Goal: Task Accomplishment & Management: Use online tool/utility

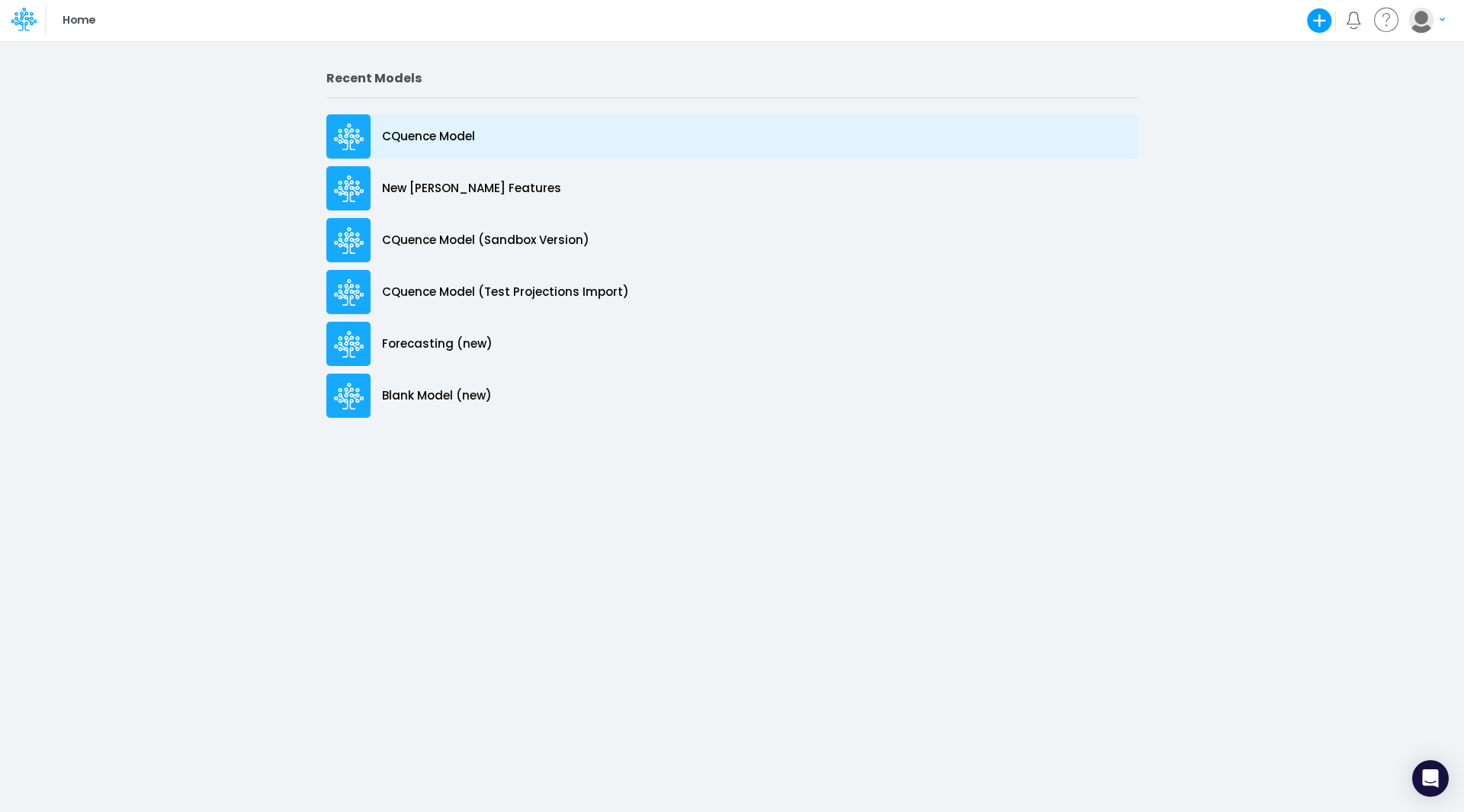
click at [413, 141] on p "CQuence Model" at bounding box center [428, 137] width 93 height 17
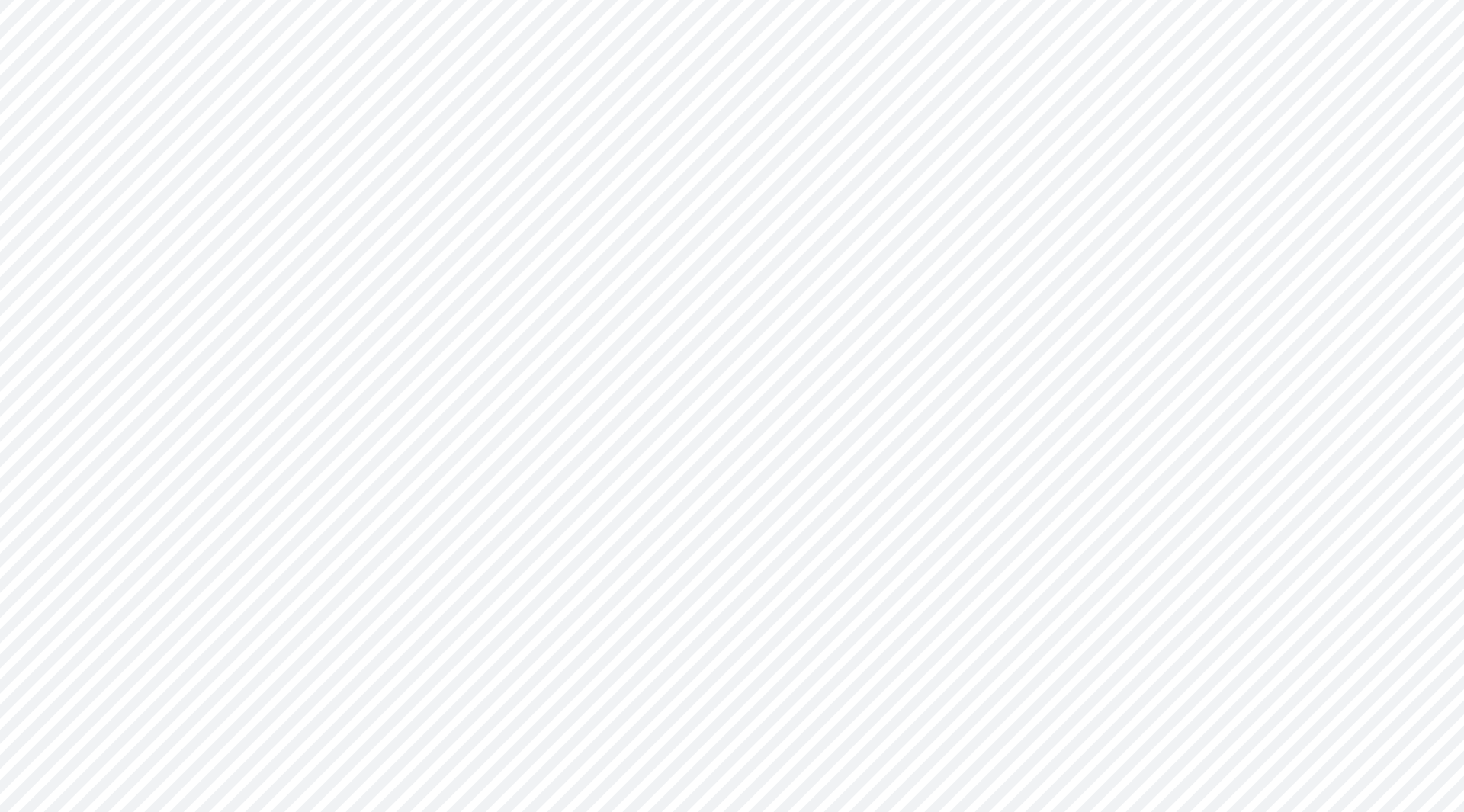
type input "Consolidated All by Month"
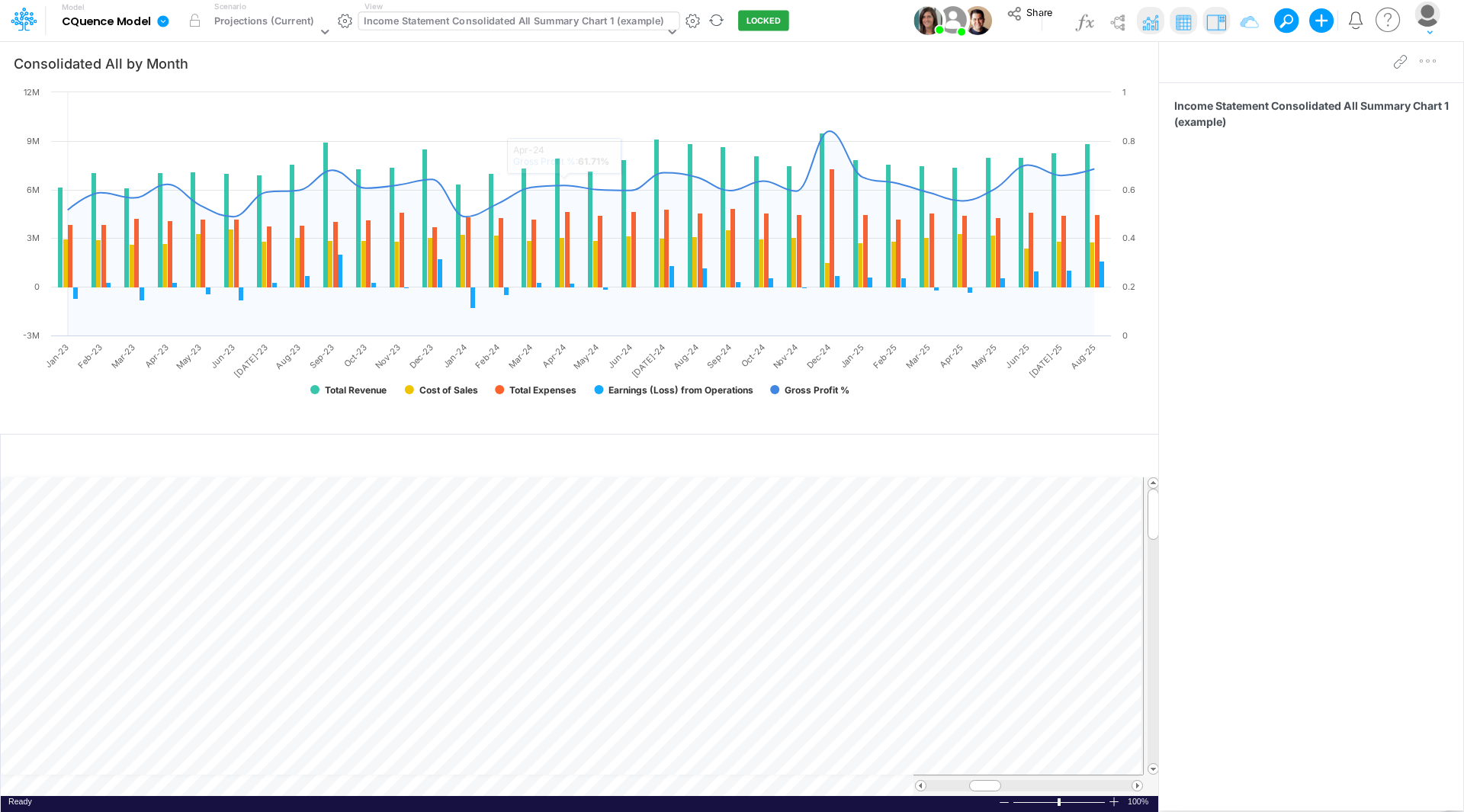
click at [512, 28] on div "Income Statement Consolidated All Summary Chart 1 (example)" at bounding box center [513, 22] width 299 height 17
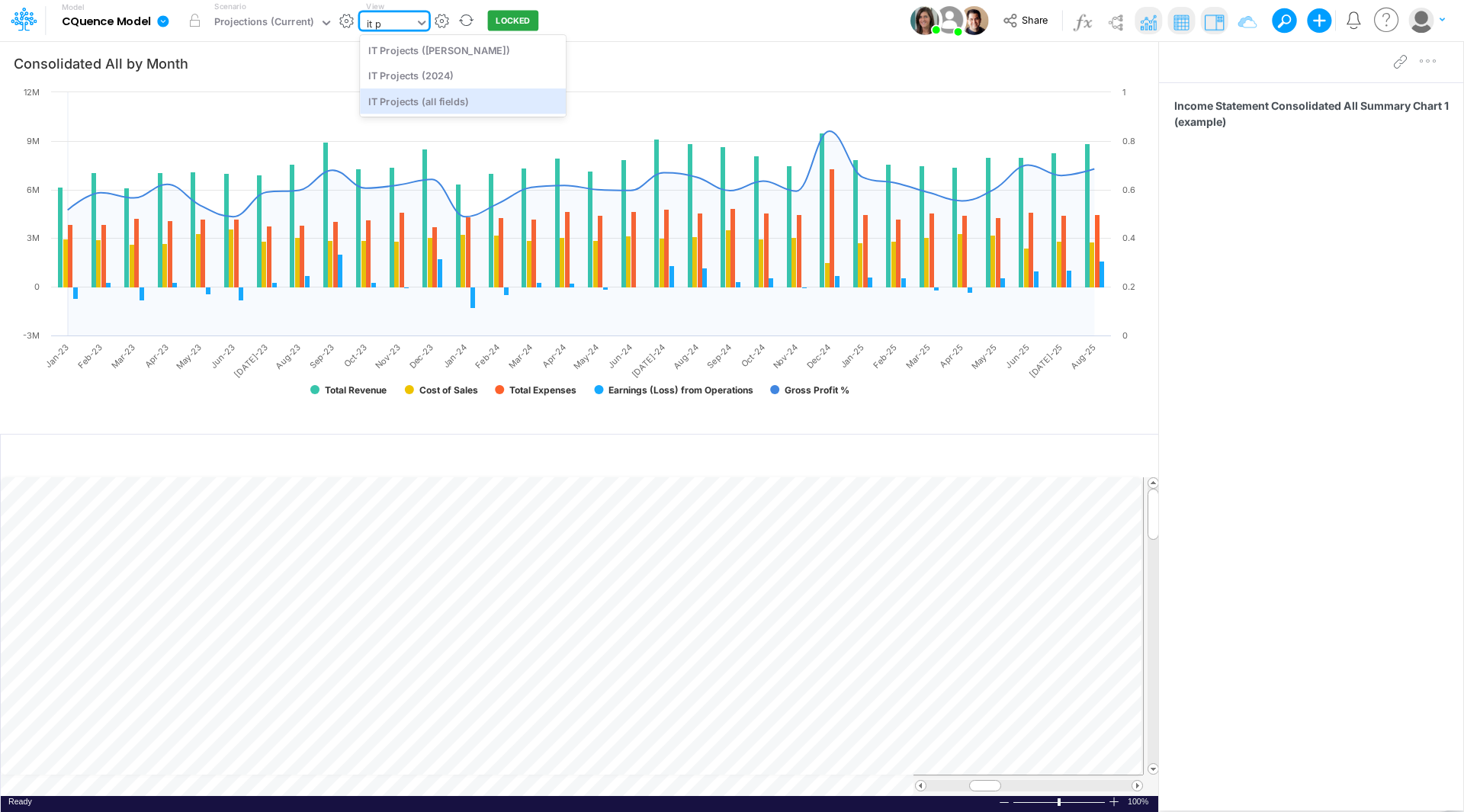
type input "it p"
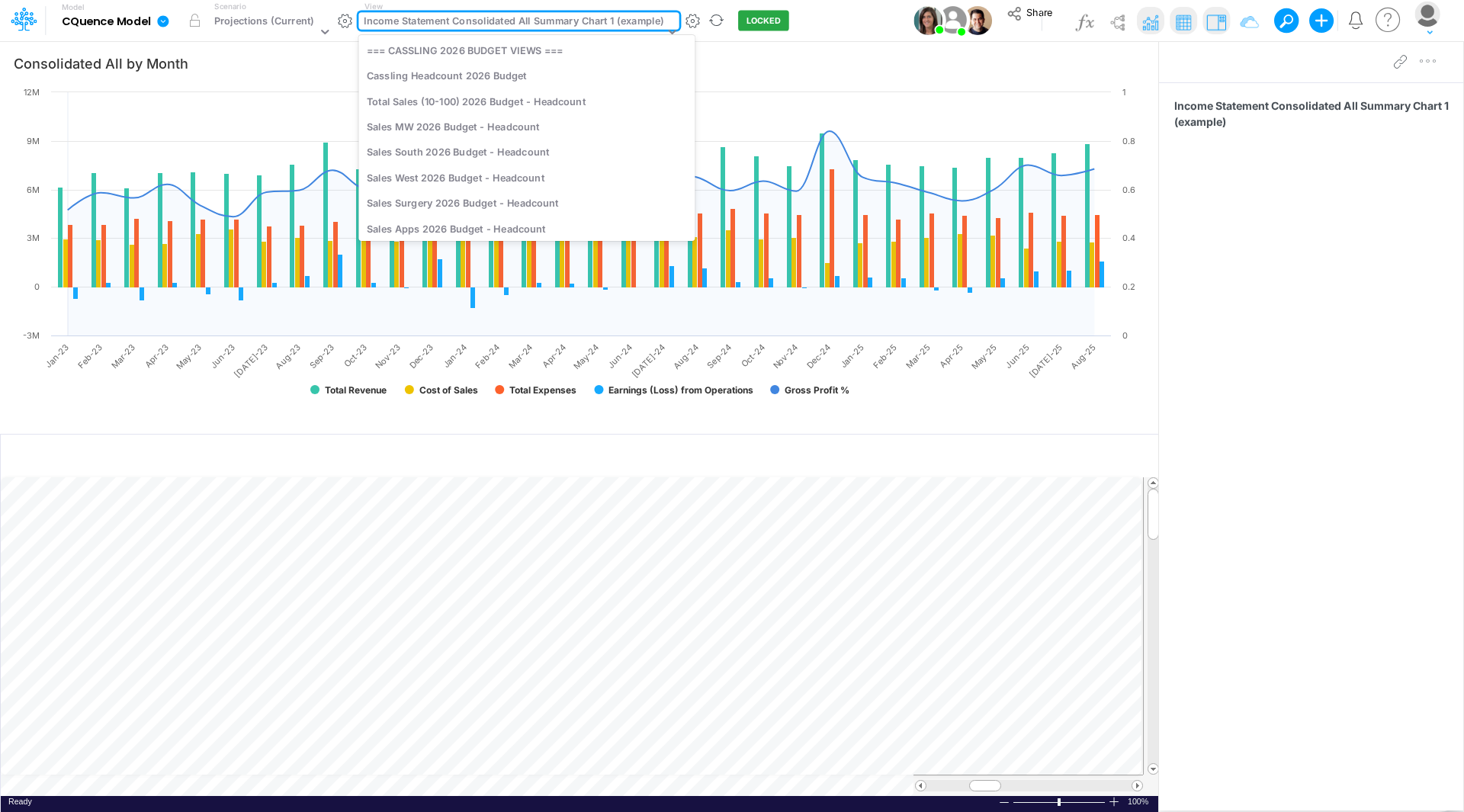
click at [539, 19] on div "Income Statement Consolidated All Summary Chart 1 (example)" at bounding box center [513, 22] width 299 height 17
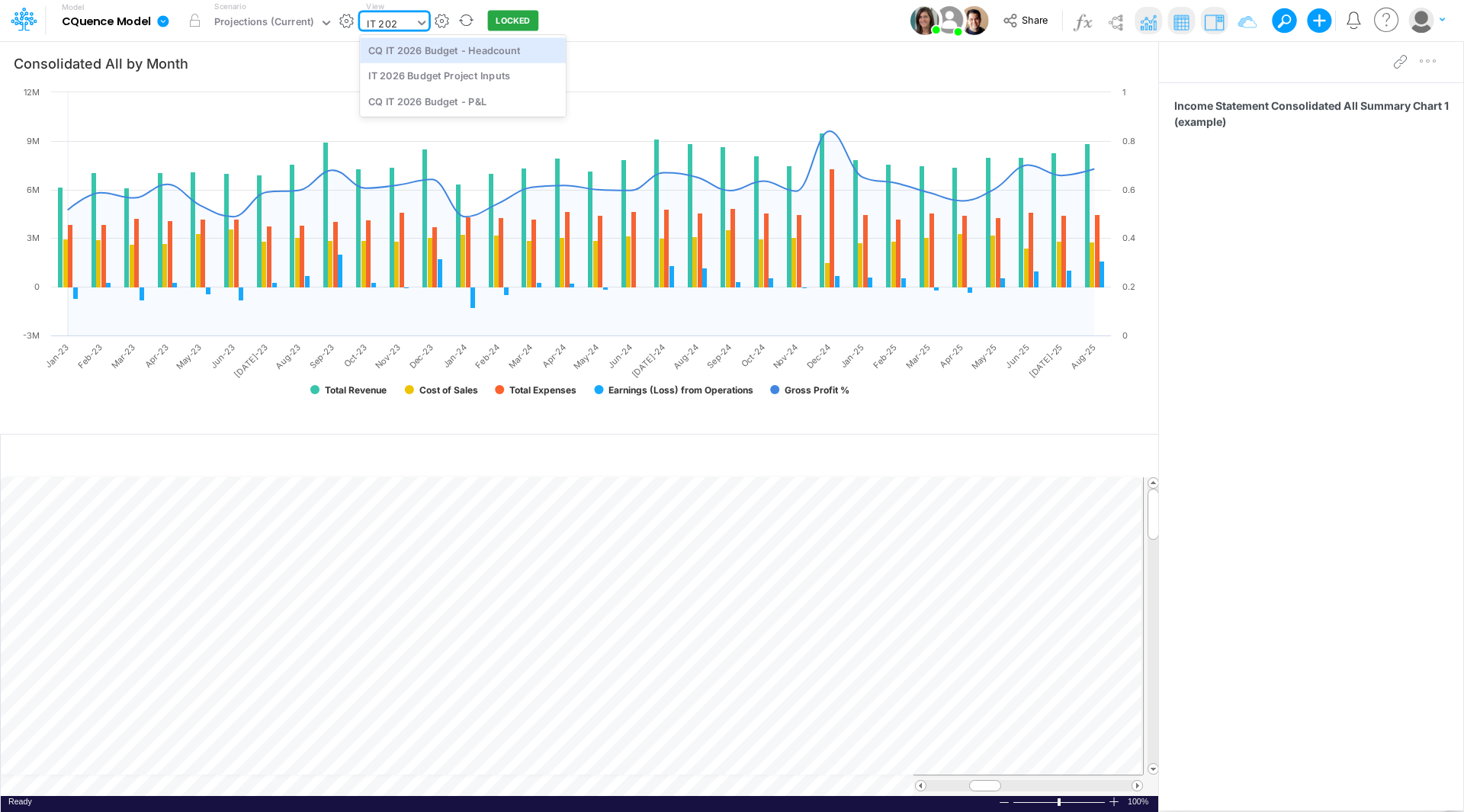
type input "IT 2026"
click at [490, 75] on div "IT 2026 Budget Project Inputs" at bounding box center [463, 76] width 206 height 25
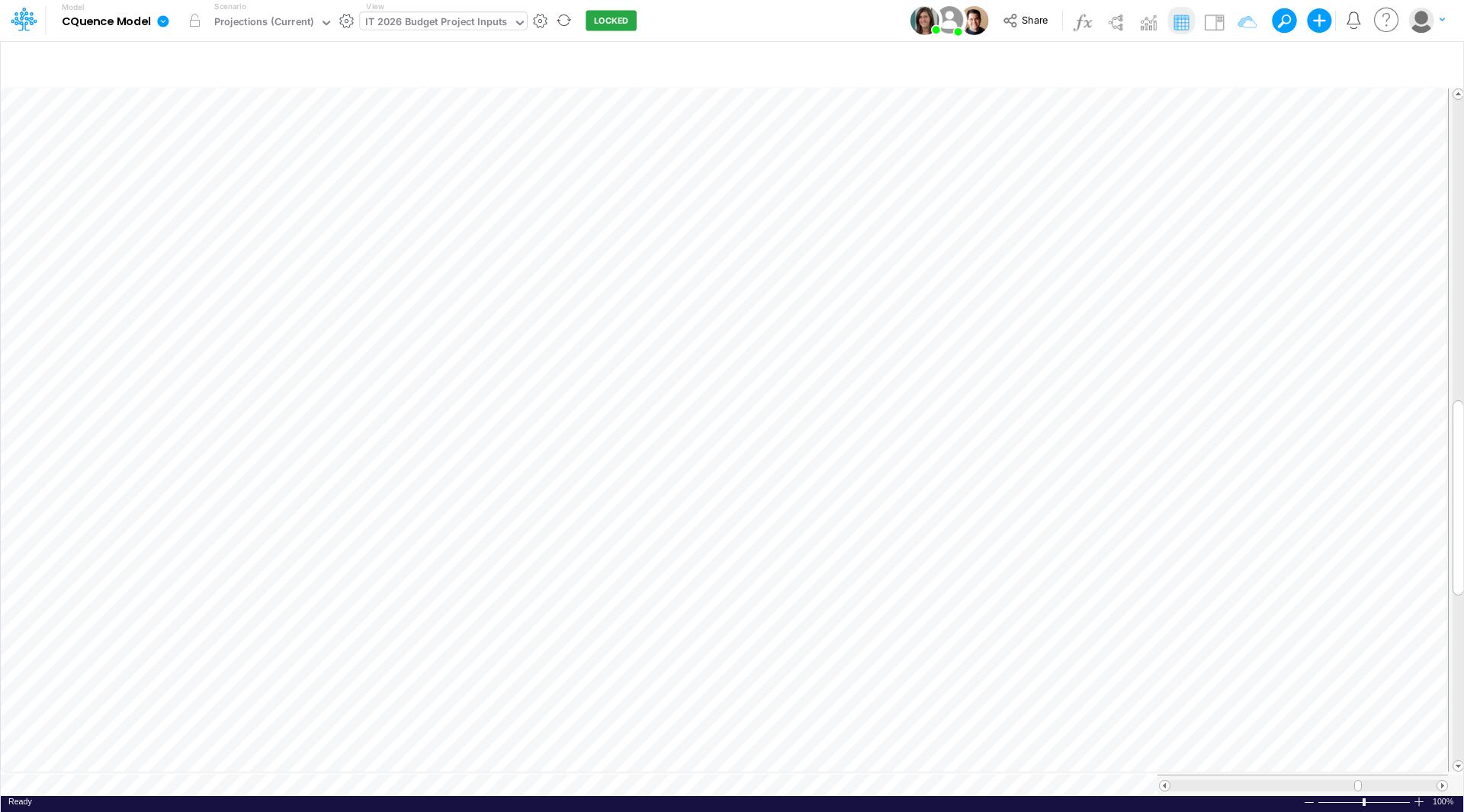
scroll to position [8, 1]
click at [1439, 781] on span at bounding box center [1442, 785] width 10 height 9
click at [1442, 781] on span at bounding box center [1442, 785] width 10 height 9
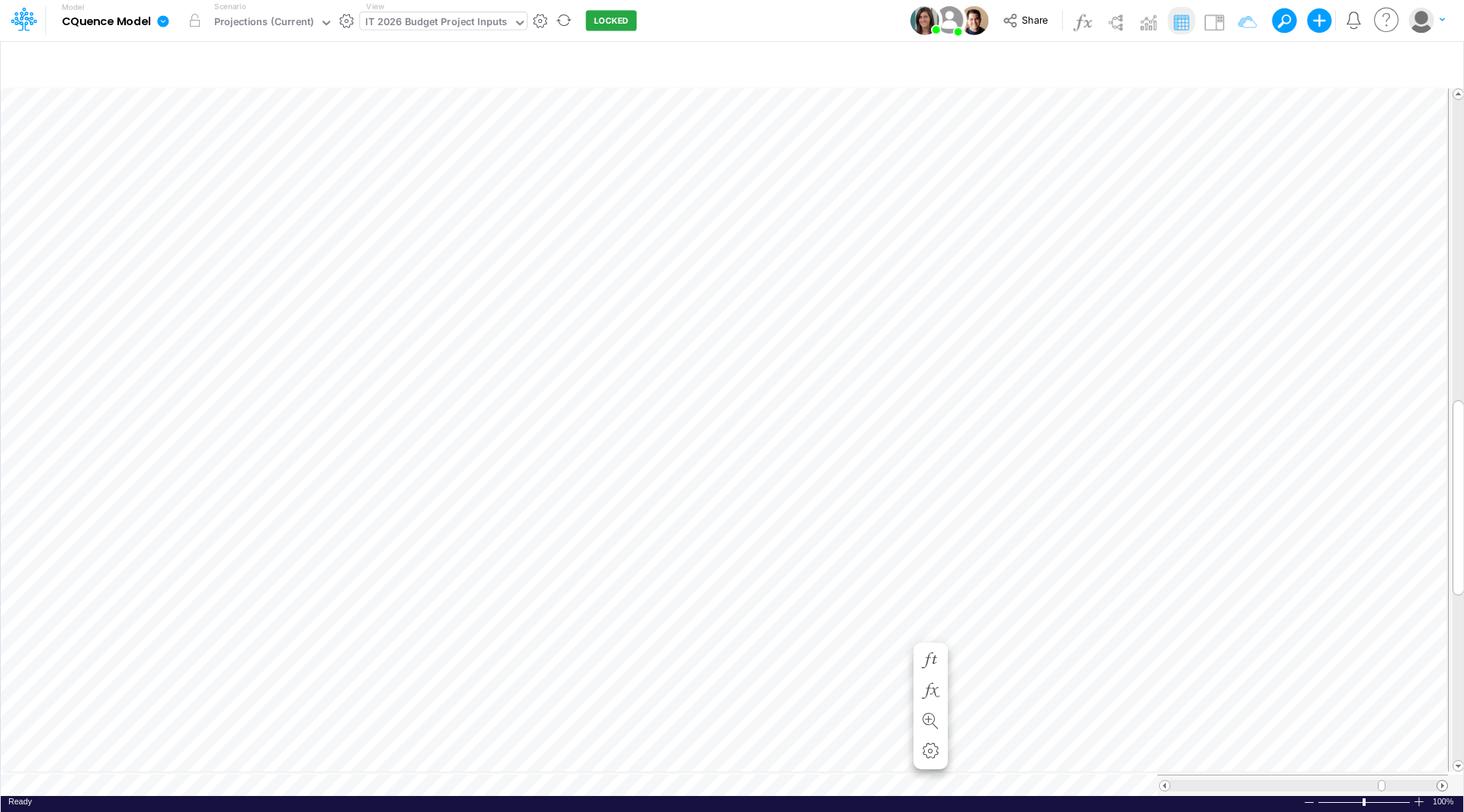
click at [1442, 781] on span at bounding box center [1442, 785] width 10 height 9
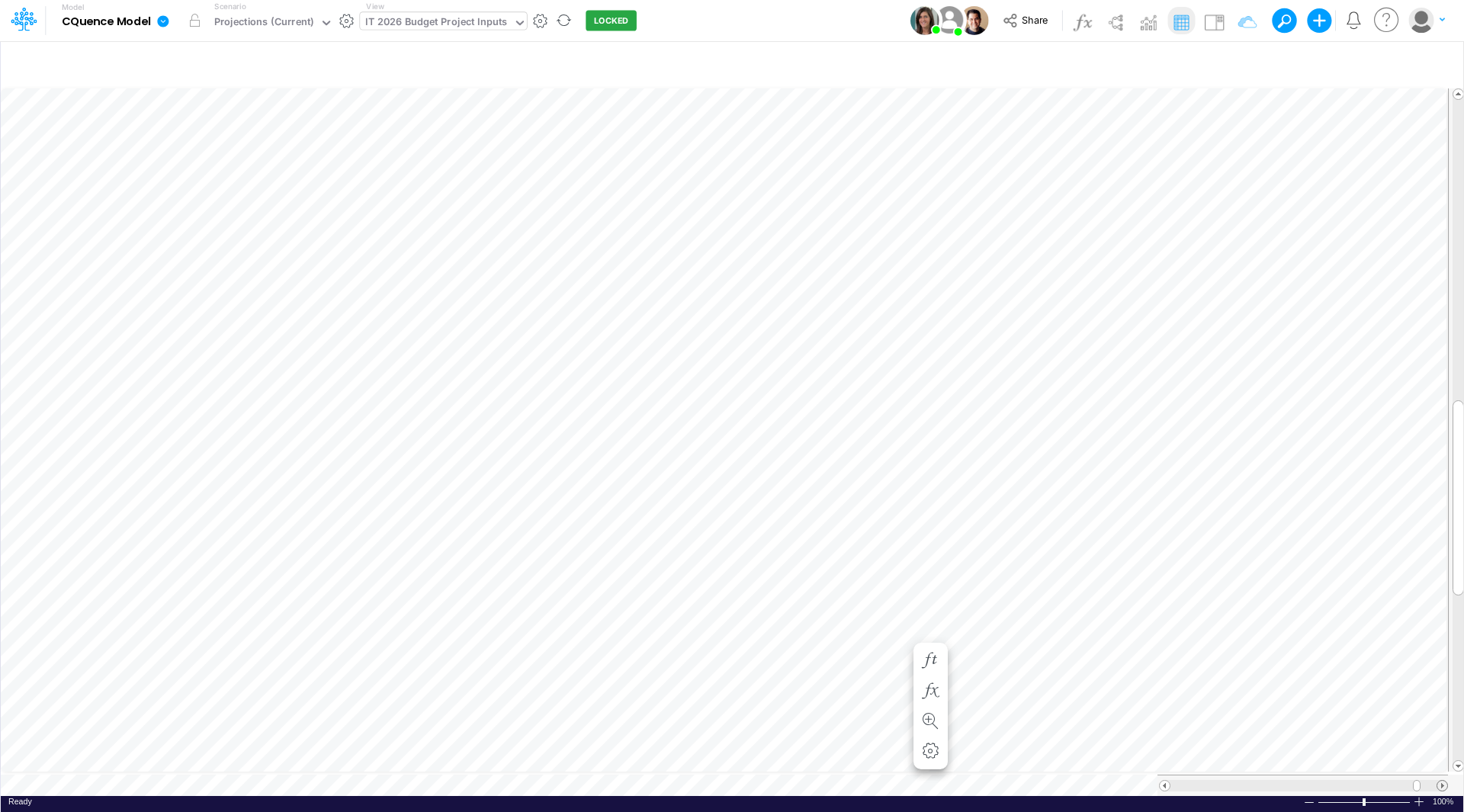
click at [1442, 781] on span at bounding box center [1442, 785] width 10 height 9
click at [436, 21] on div "IT 2026 Budget Project Inputs" at bounding box center [435, 23] width 142 height 17
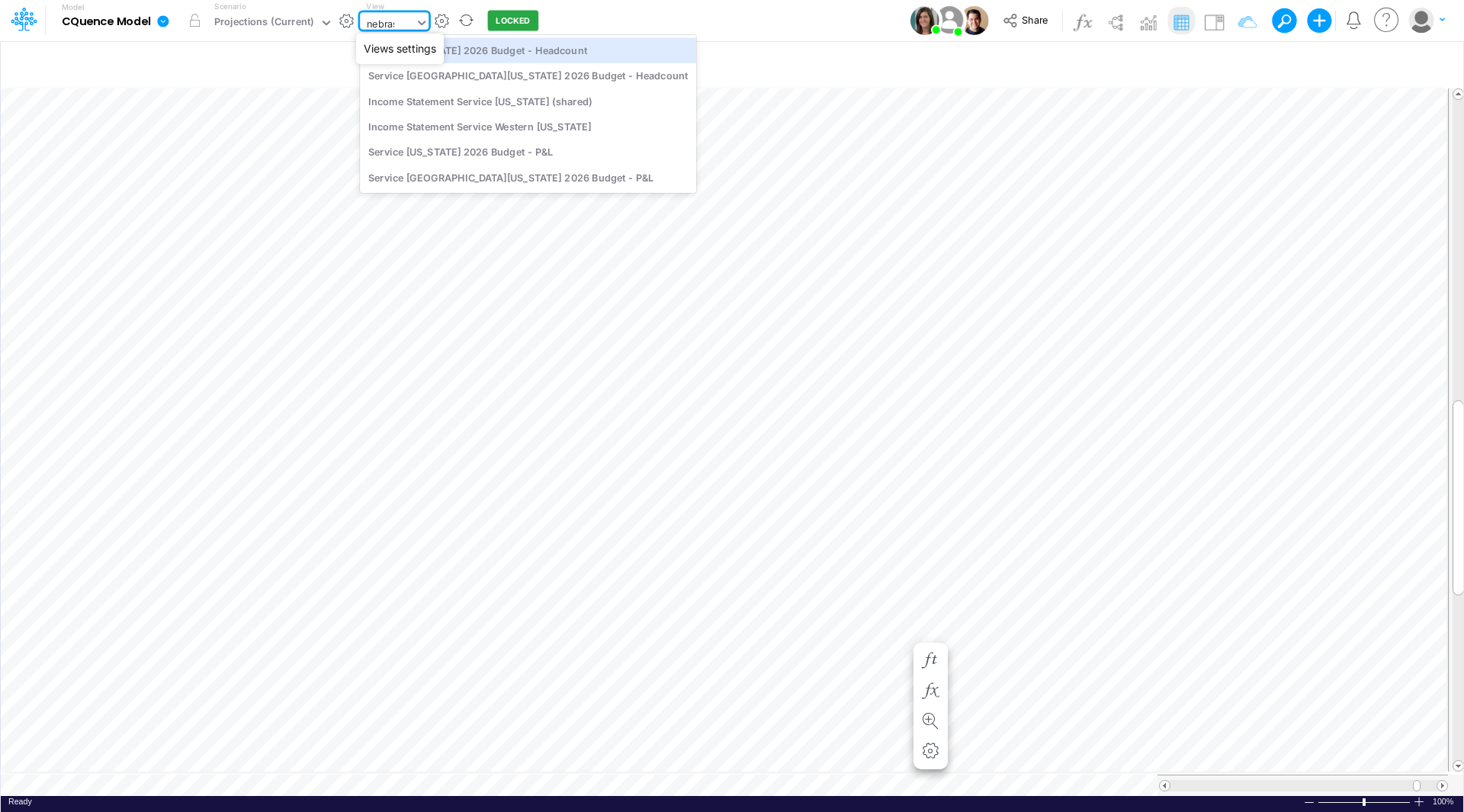
type input "nebrask"
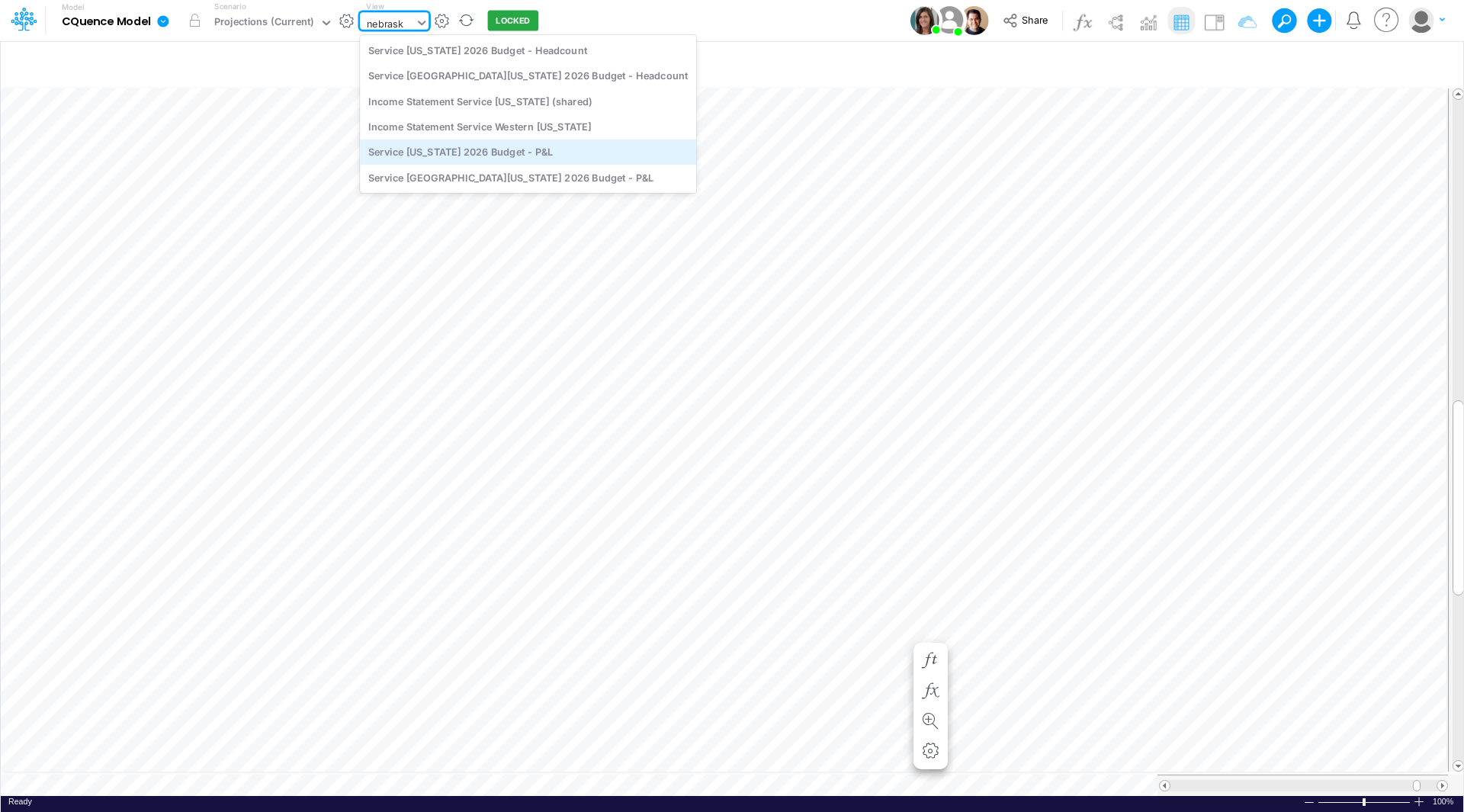
click at [489, 151] on div "Service Nebraska 2026 Budget - P&L" at bounding box center [528, 152] width 336 height 25
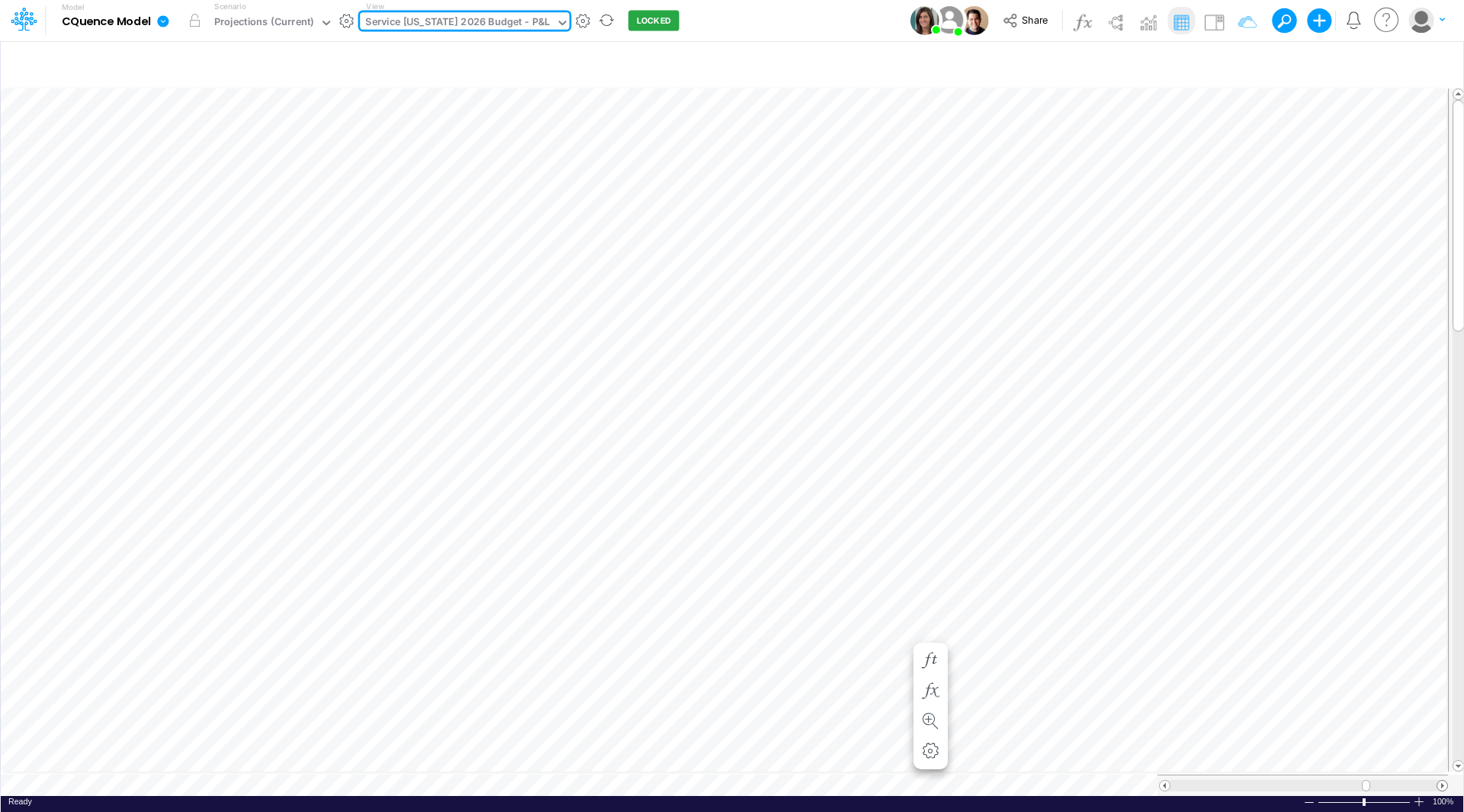
click at [1440, 781] on span at bounding box center [1442, 785] width 10 height 9
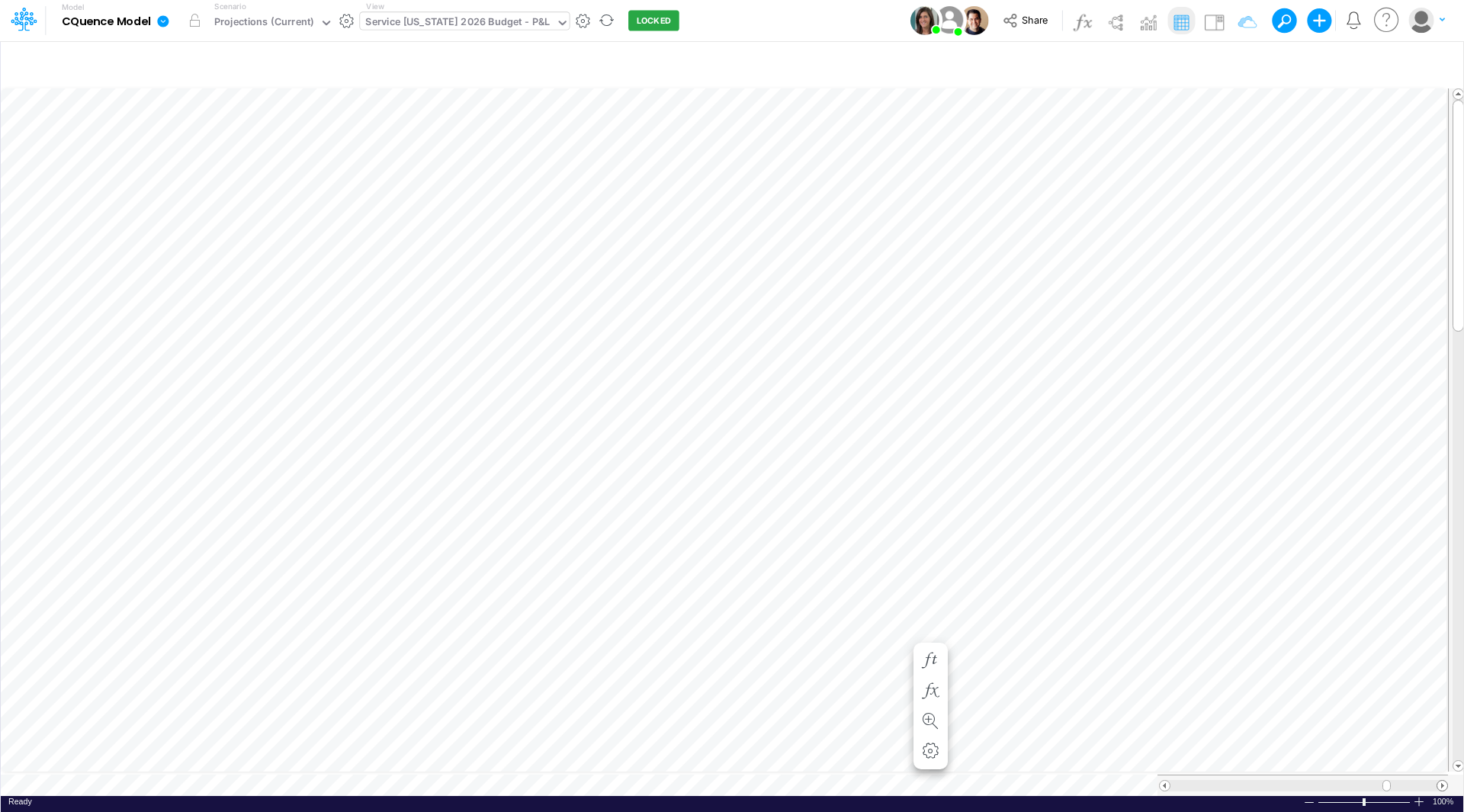
click at [1440, 781] on span at bounding box center [1442, 785] width 10 height 9
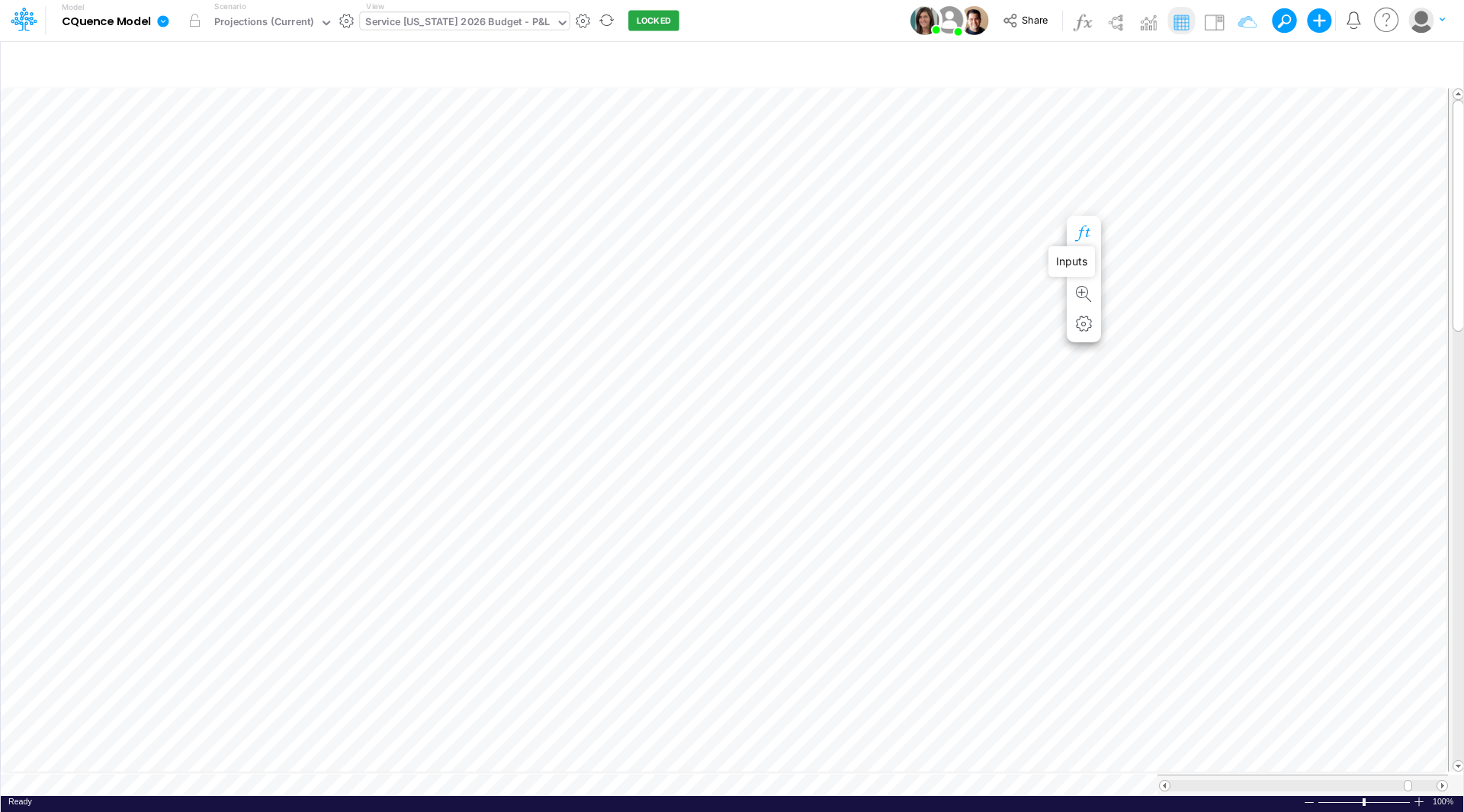
click at [1087, 237] on icon "button" at bounding box center [1084, 234] width 23 height 16
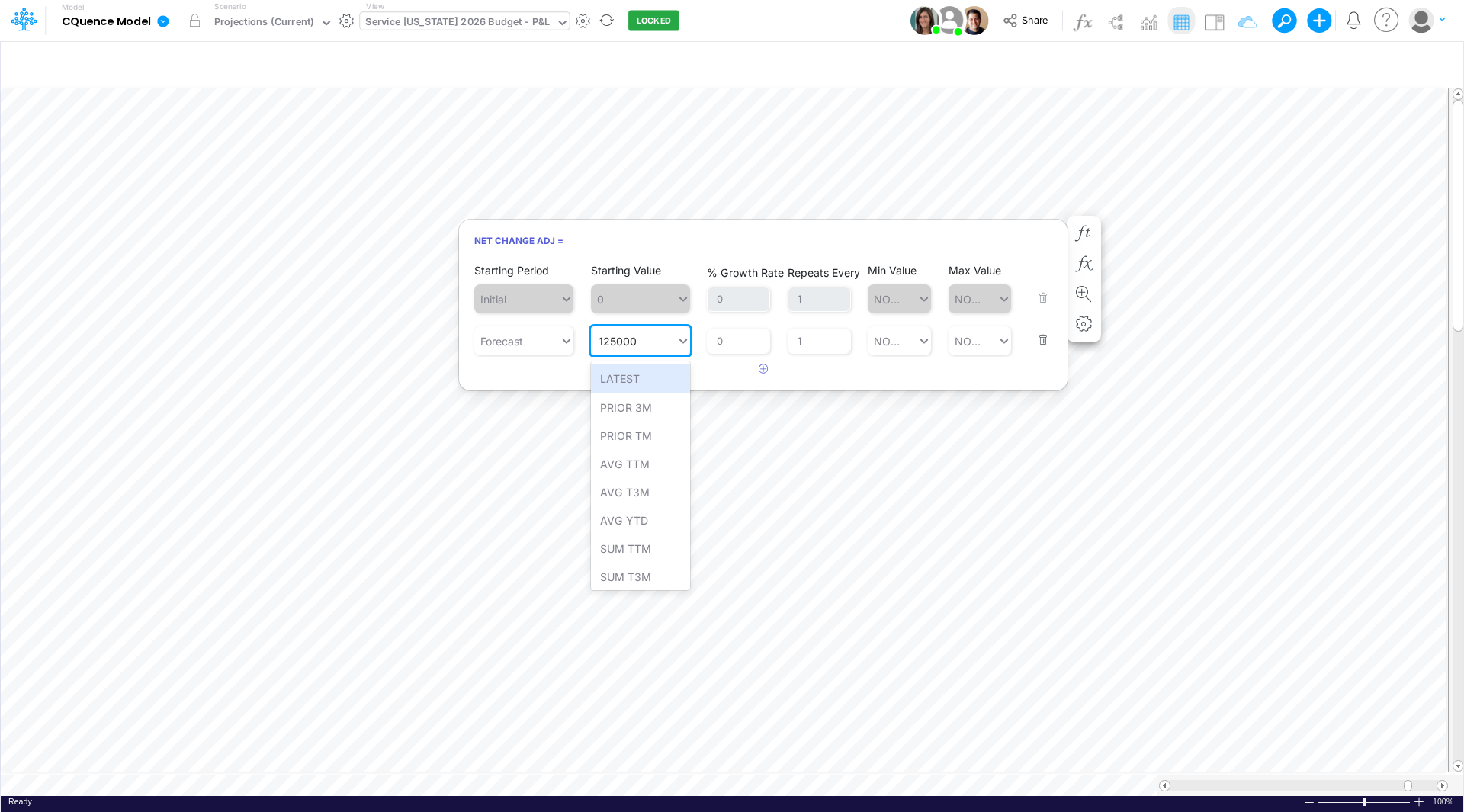
click at [651, 343] on div "125000 125000" at bounding box center [634, 341] width 86 height 25
click at [651, 377] on div "Set value 129166.67" at bounding box center [651, 379] width 121 height 28
type input "129166.67"
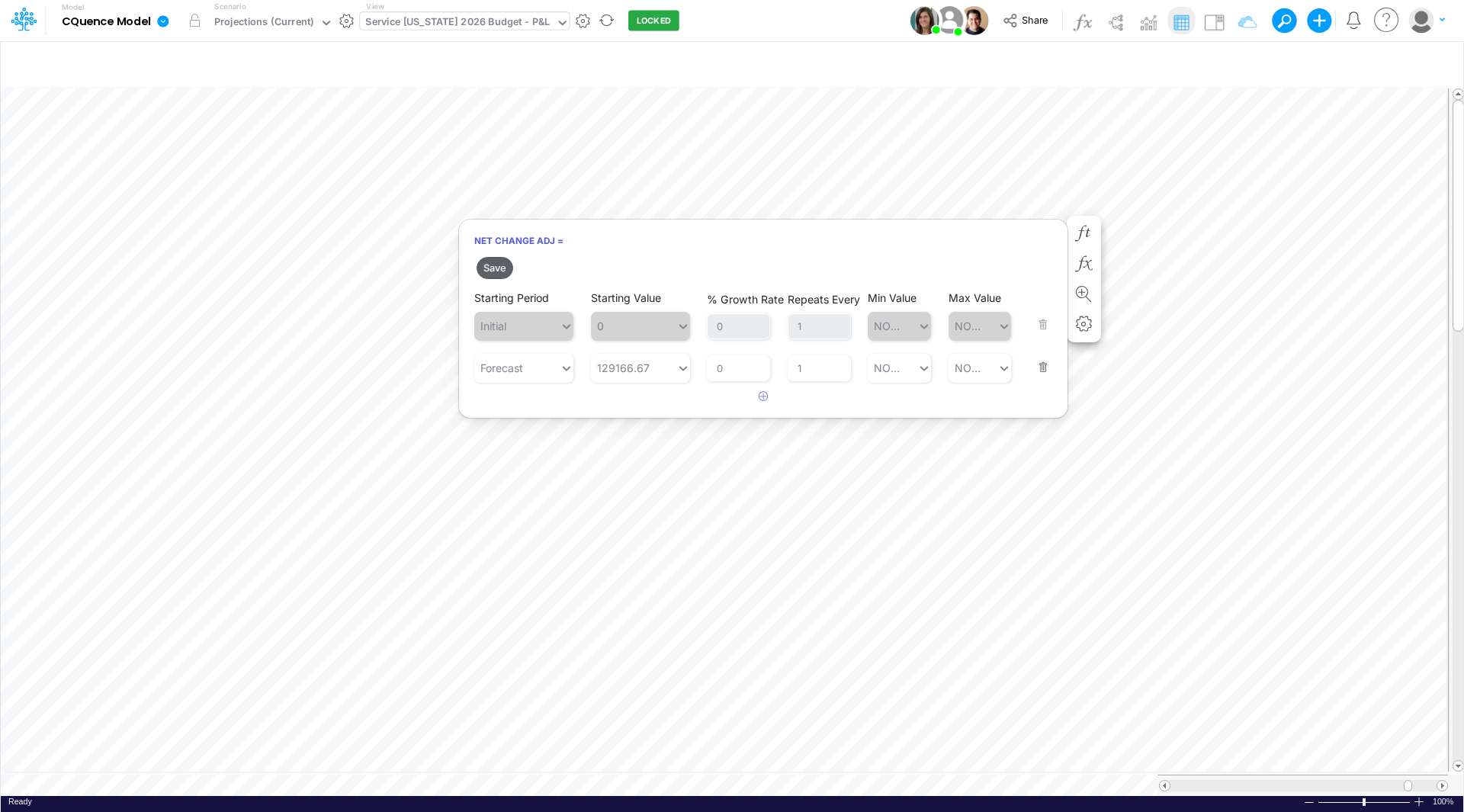
click at [499, 268] on button "Save" at bounding box center [495, 267] width 37 height 22
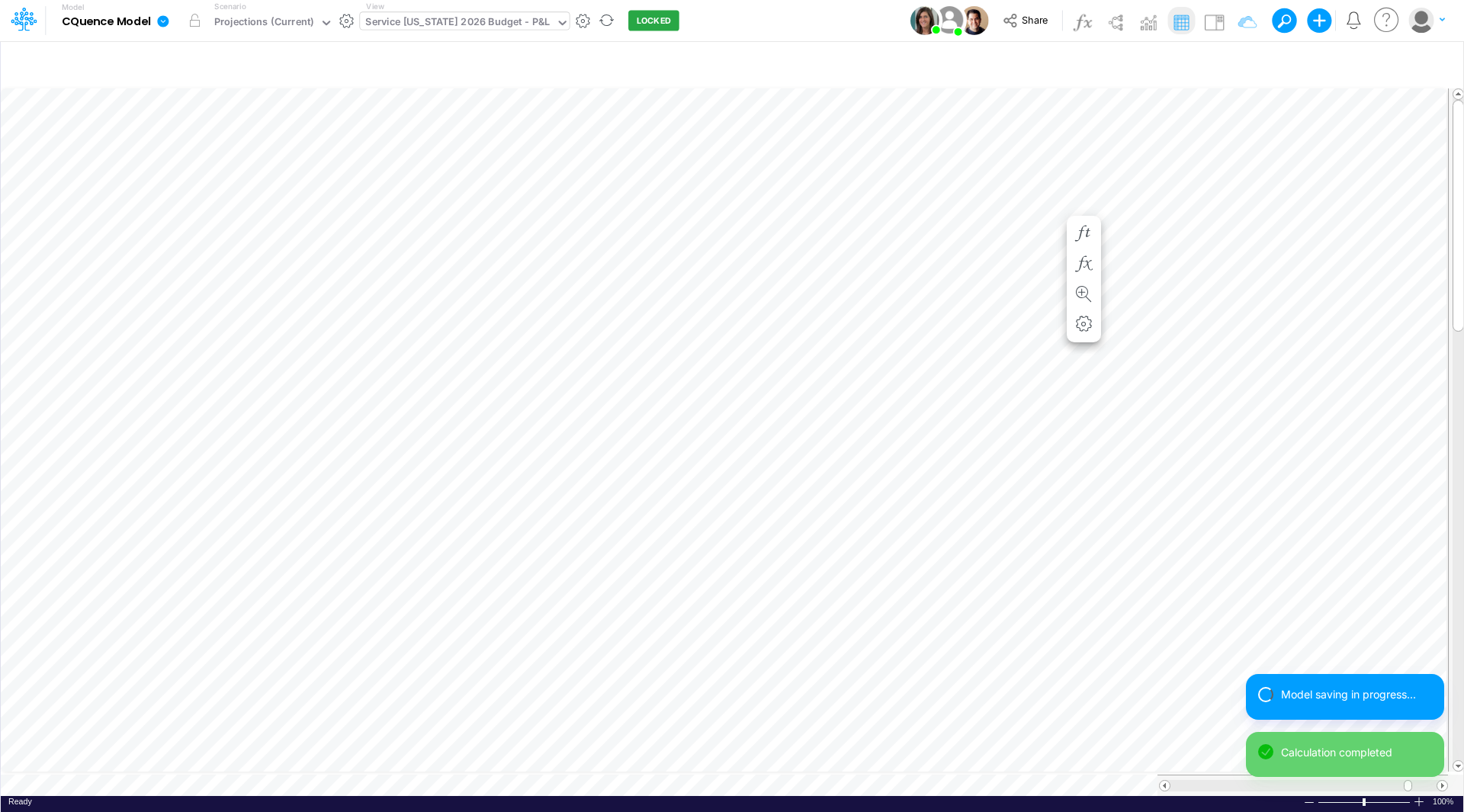
scroll to position [8, 1]
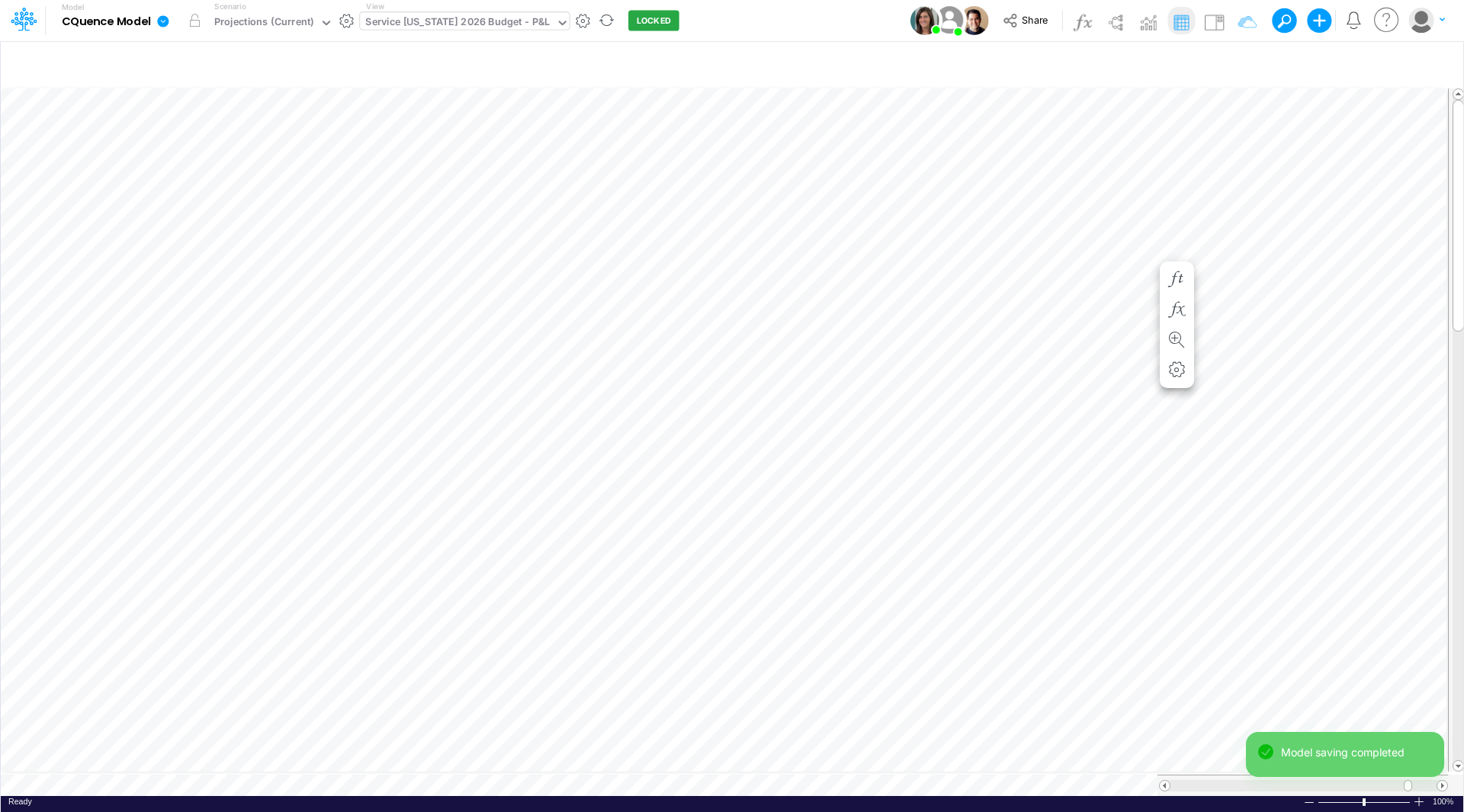
scroll to position [8, 1]
click at [1081, 280] on icon "button" at bounding box center [1084, 279] width 23 height 16
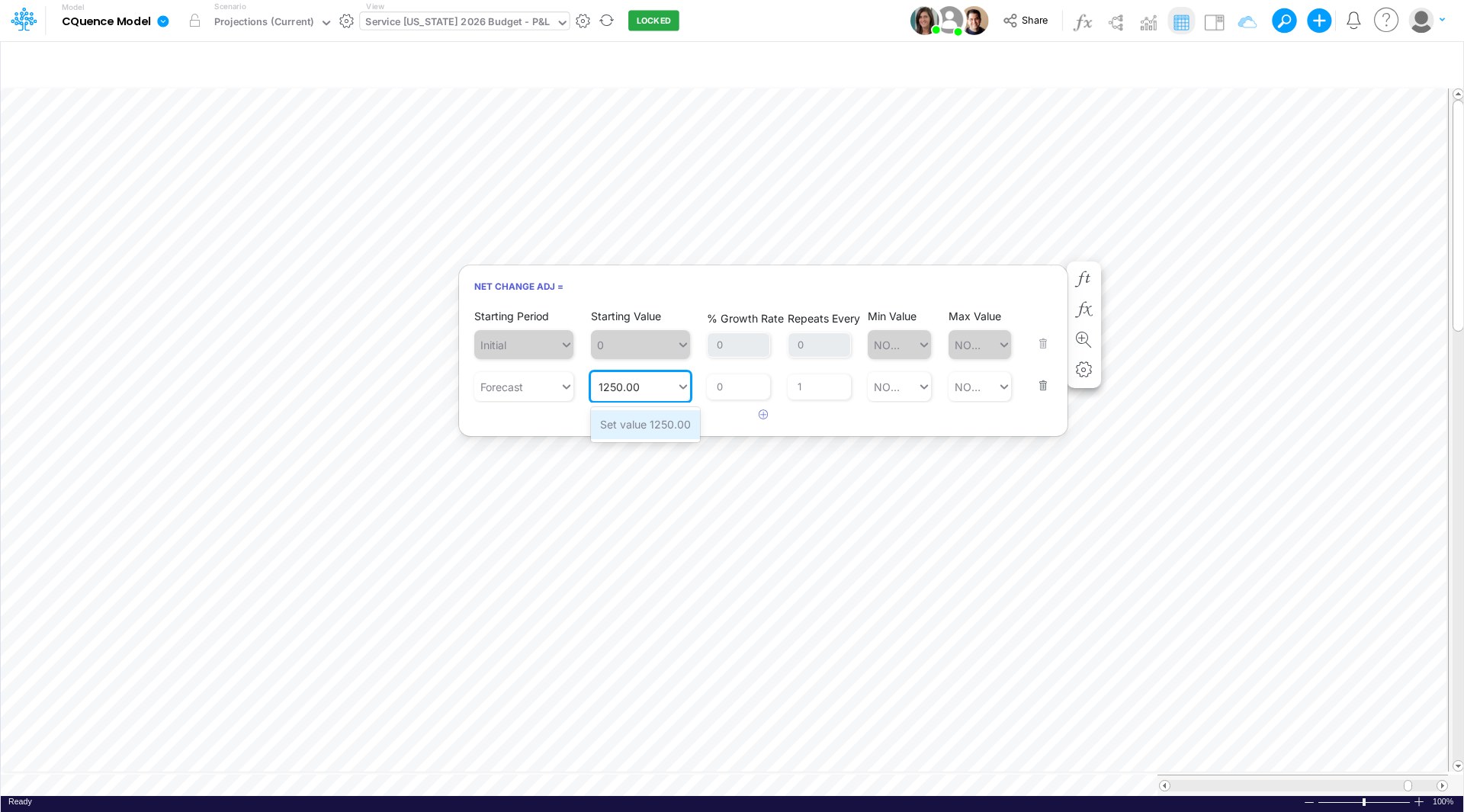
click at [647, 422] on div "Set value 1250.00" at bounding box center [645, 425] width 109 height 28
type input "1250.00"
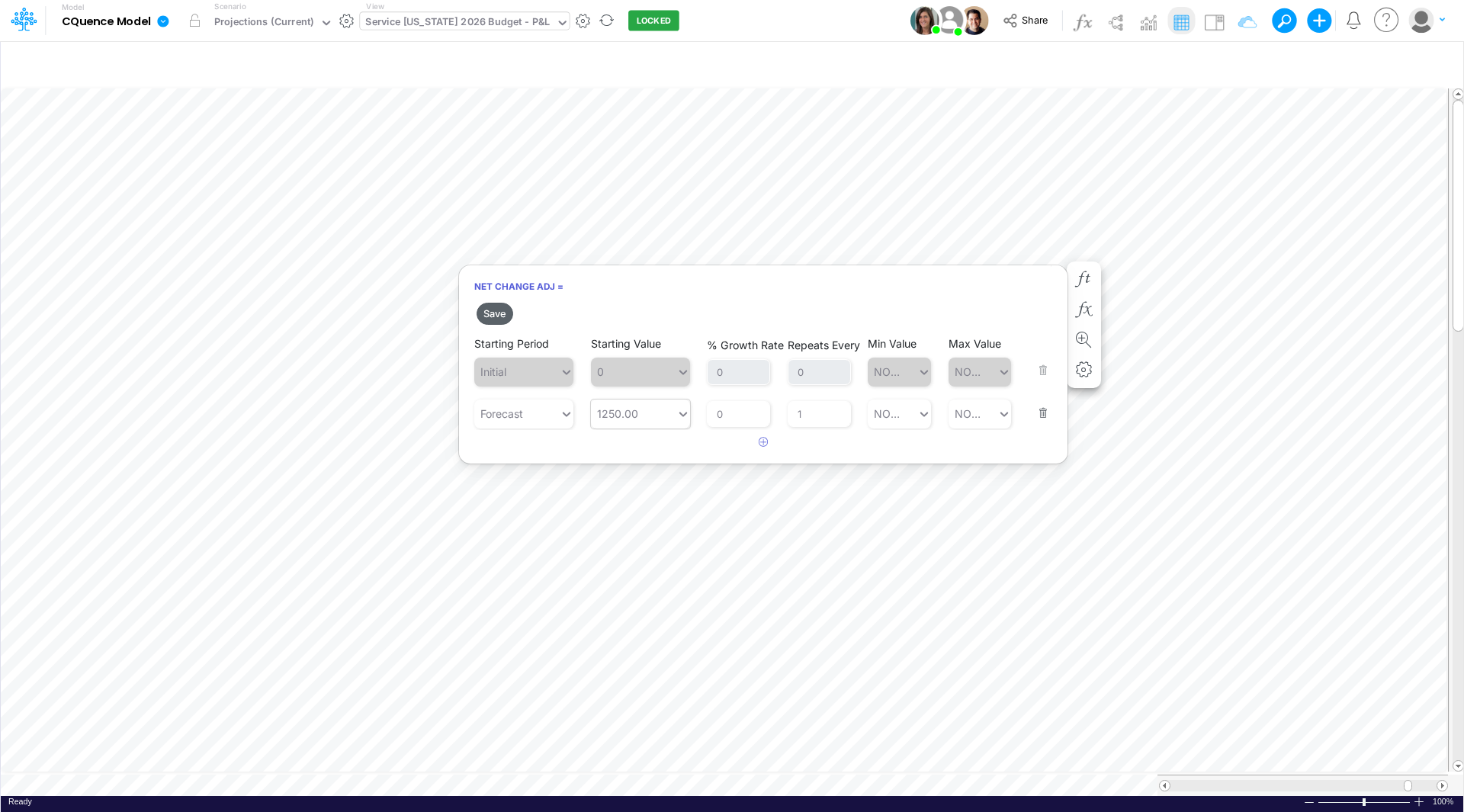
click at [499, 314] on button "Save" at bounding box center [495, 313] width 37 height 22
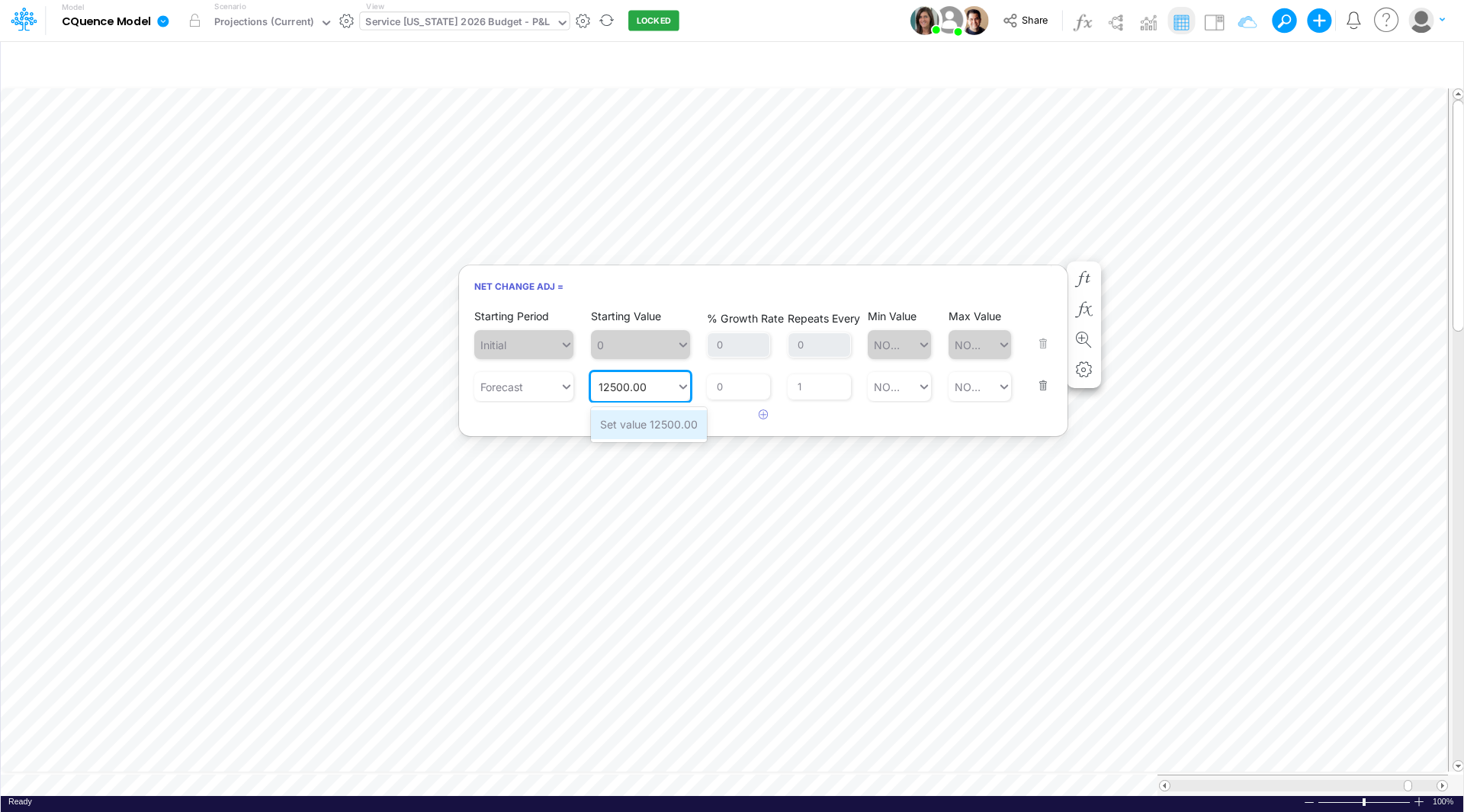
click at [630, 425] on div "Set value 12500.00" at bounding box center [649, 425] width 116 height 28
type input "12500.00"
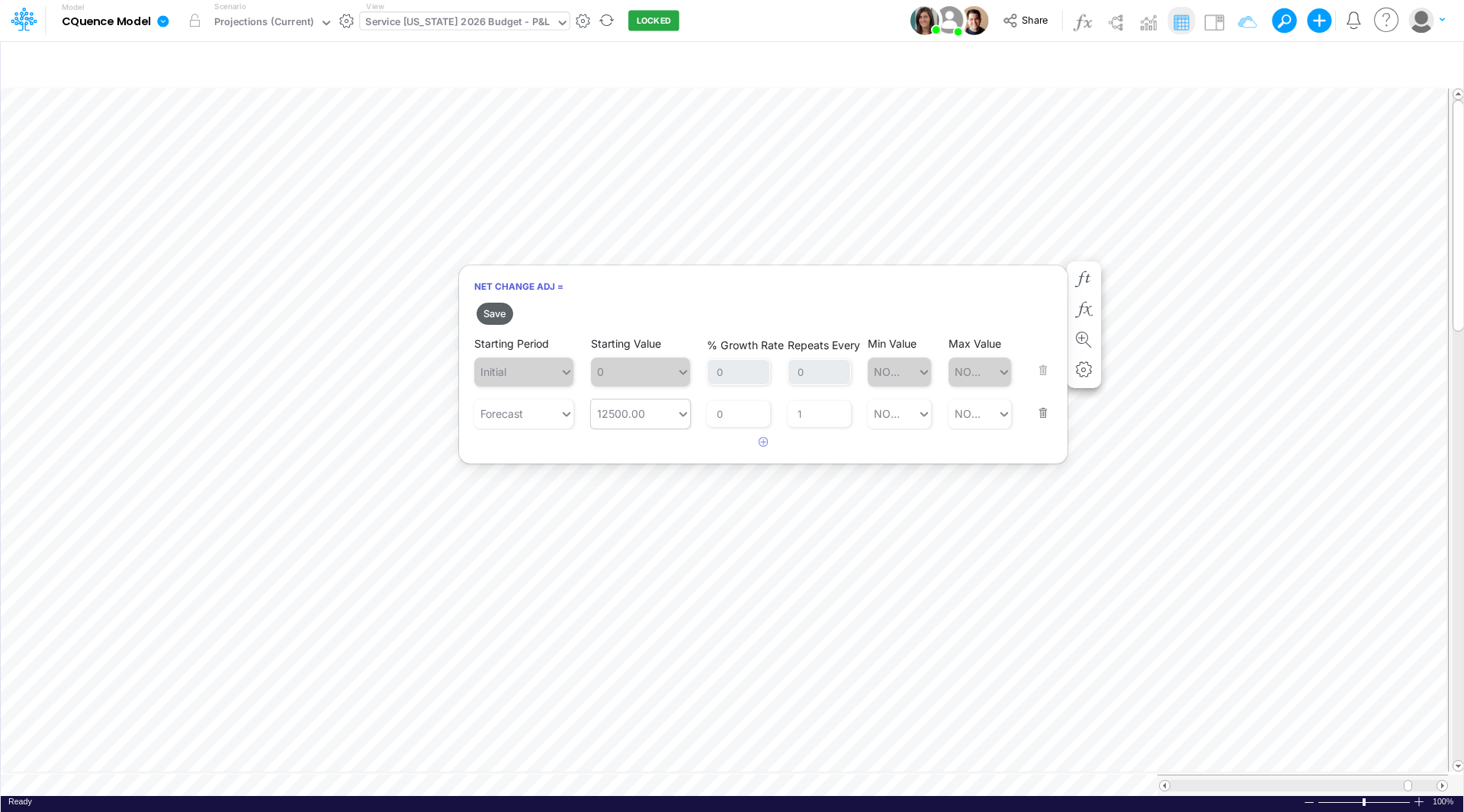
click at [493, 314] on button "Save" at bounding box center [495, 313] width 37 height 22
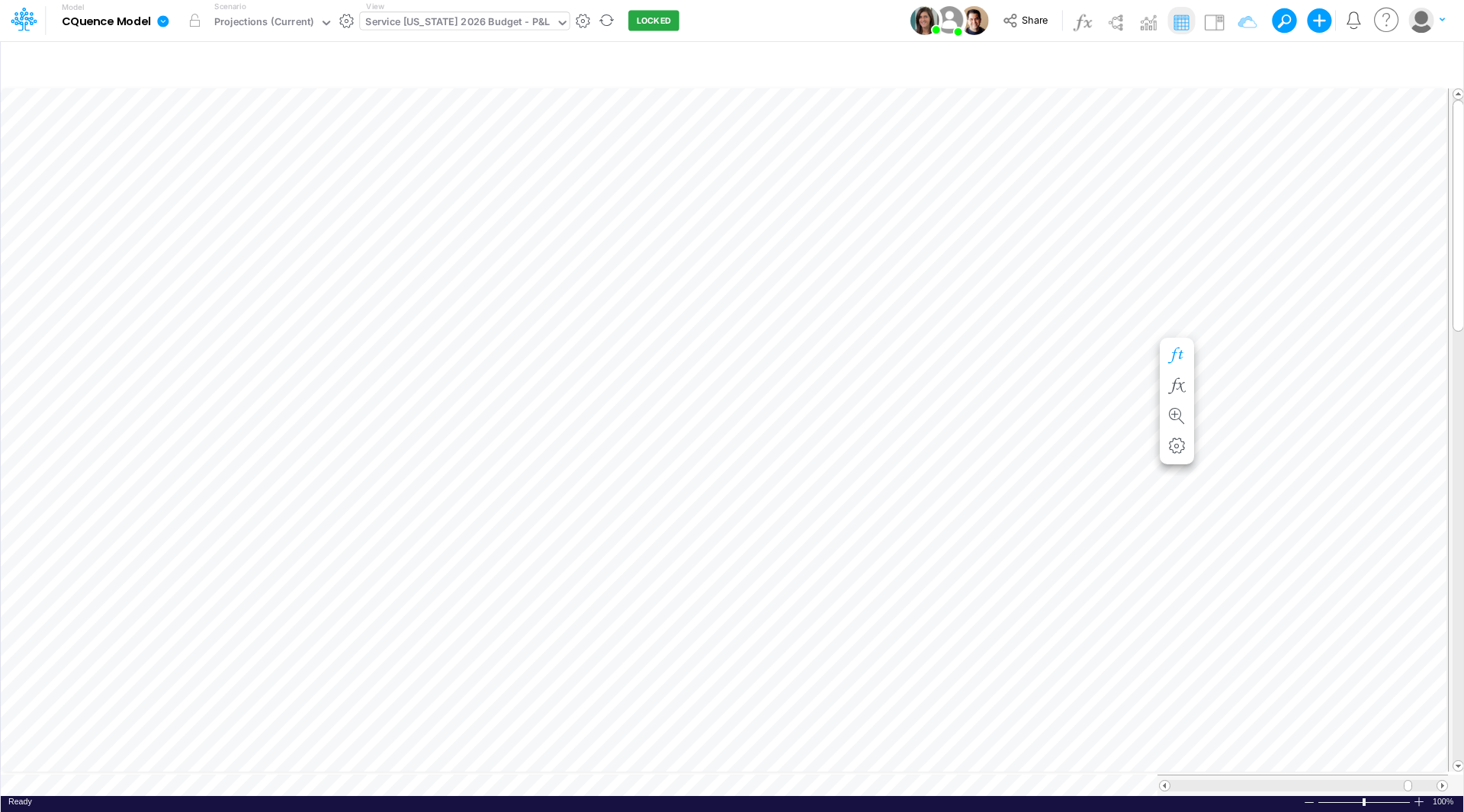
scroll to position [8, 1]
click at [1083, 355] on icon "button" at bounding box center [1084, 355] width 23 height 16
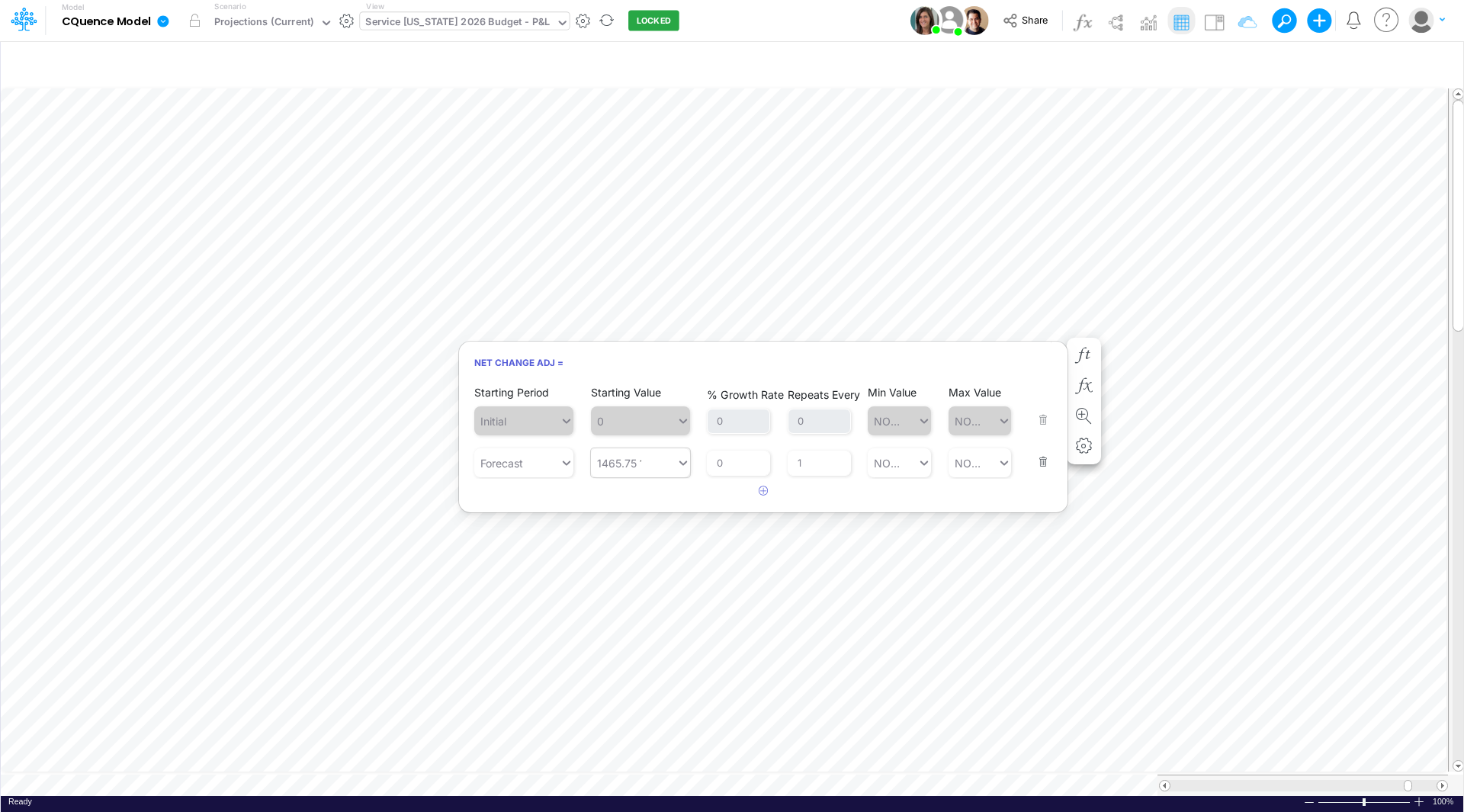
click at [644, 466] on div "1465.75 1465.75" at bounding box center [634, 463] width 86 height 25
click at [651, 500] on div "Set value 1464.75" at bounding box center [645, 500] width 108 height 28
type input "1464.75"
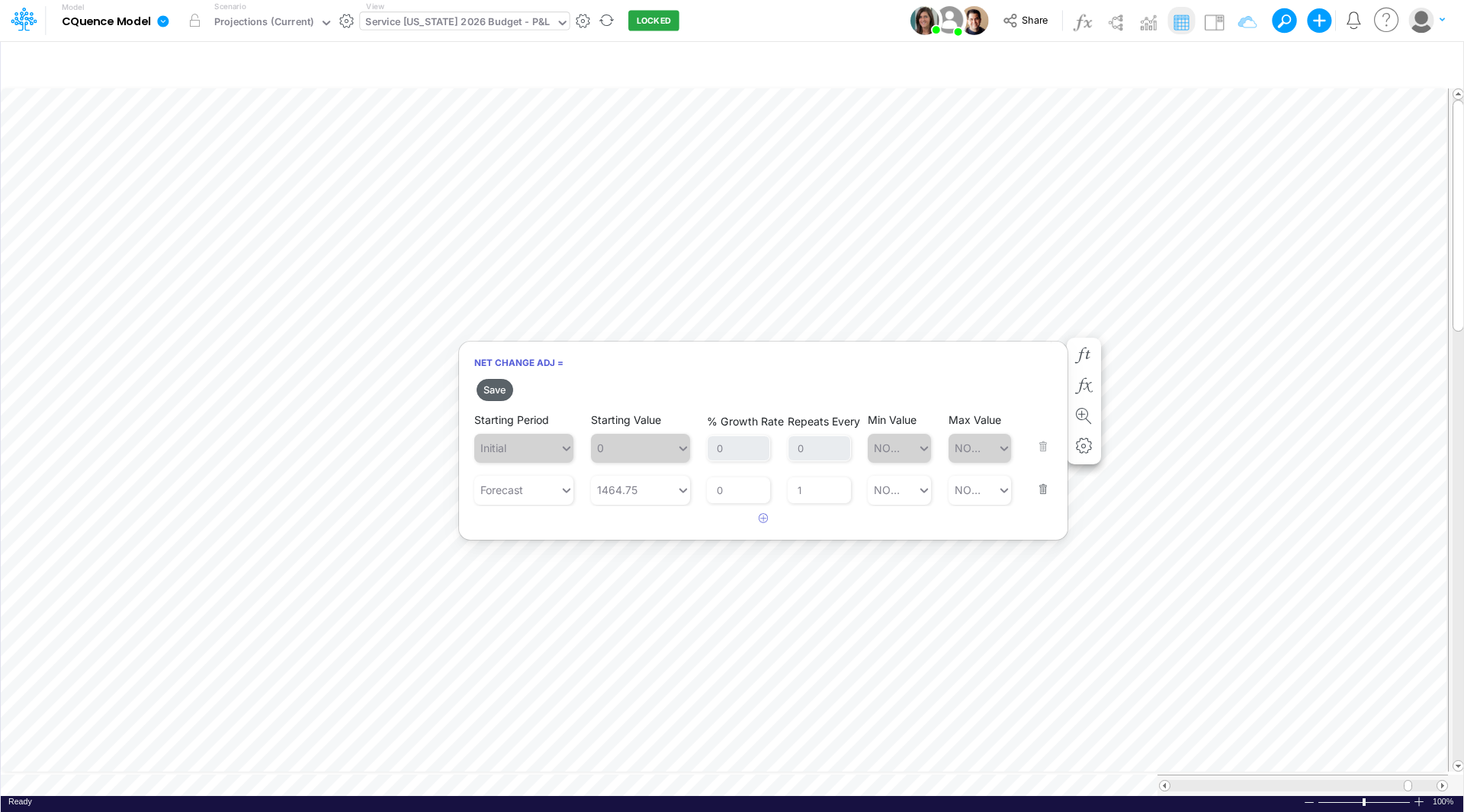
click at [488, 387] on button "Save" at bounding box center [495, 389] width 37 height 22
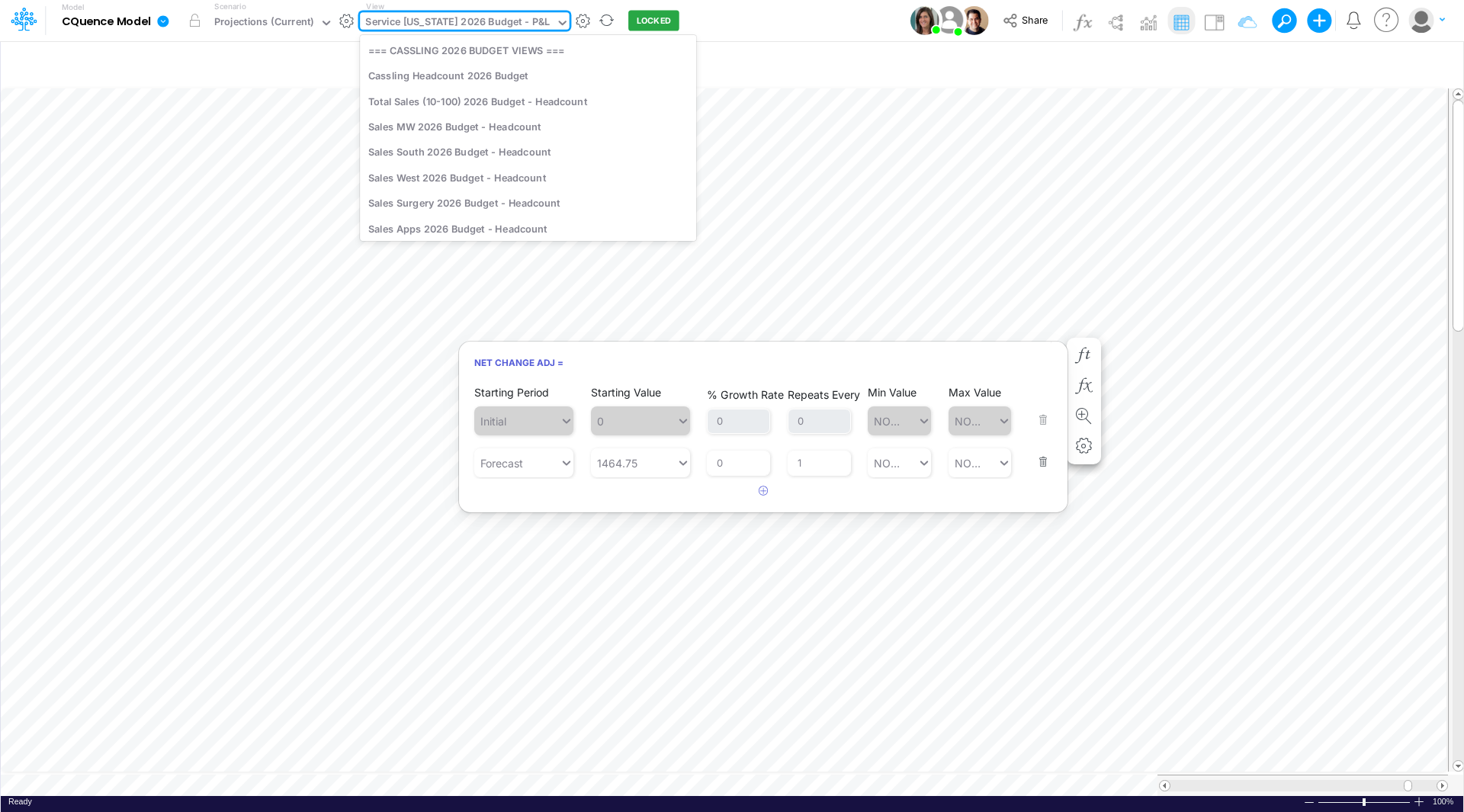
click at [485, 23] on div "Service Nebraska 2026 Budget - P&L" at bounding box center [457, 23] width 184 height 17
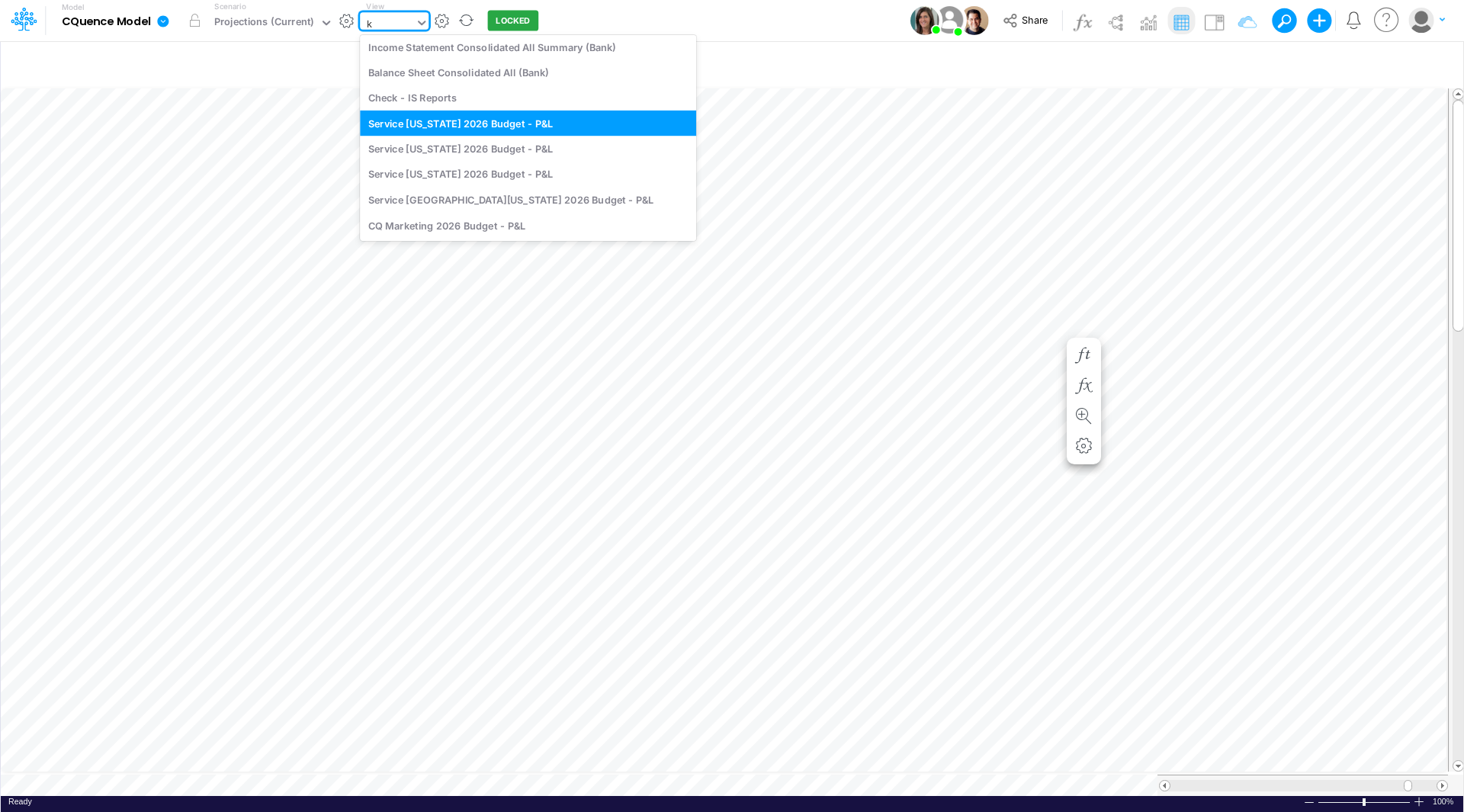
scroll to position [0, 0]
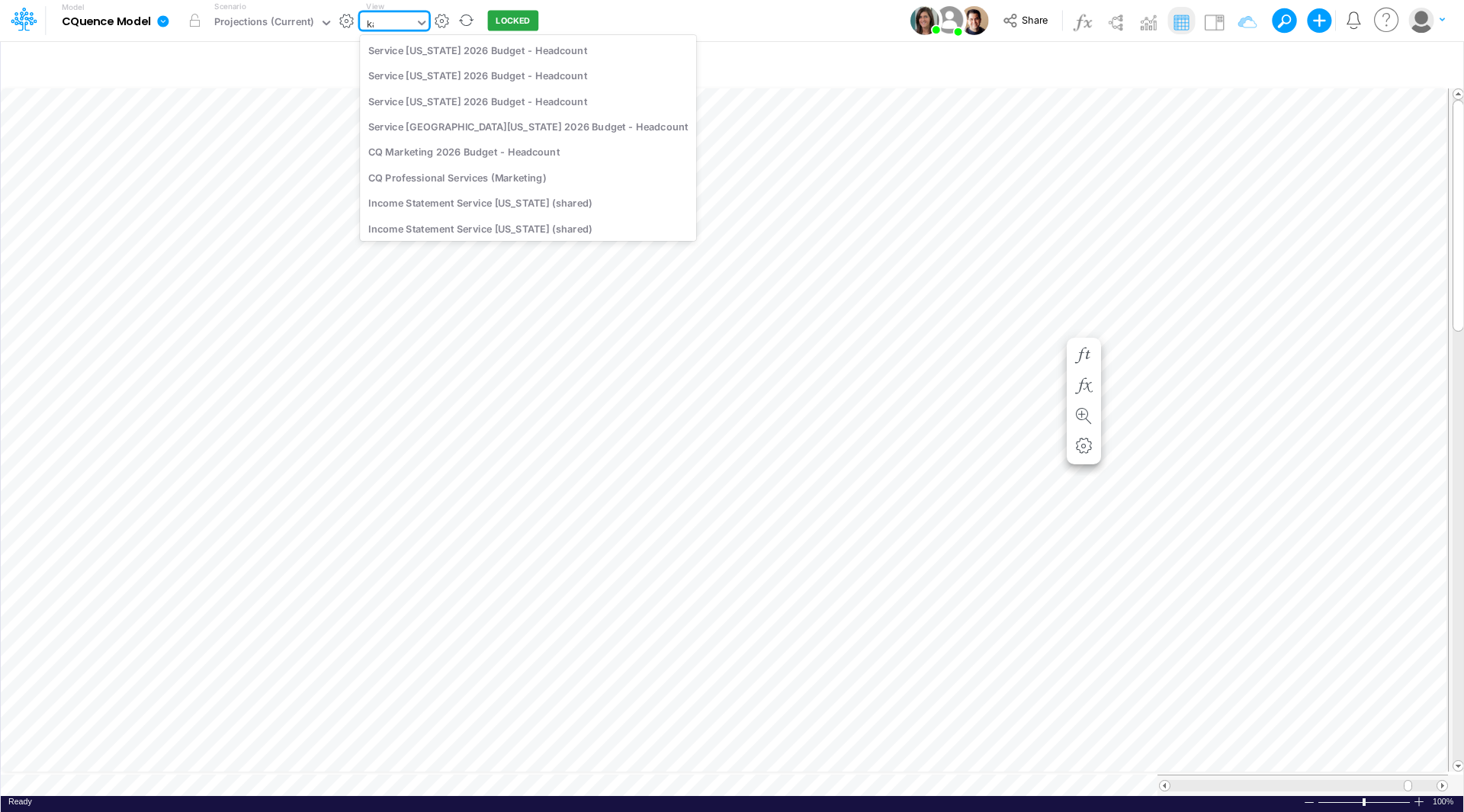
type input "kan"
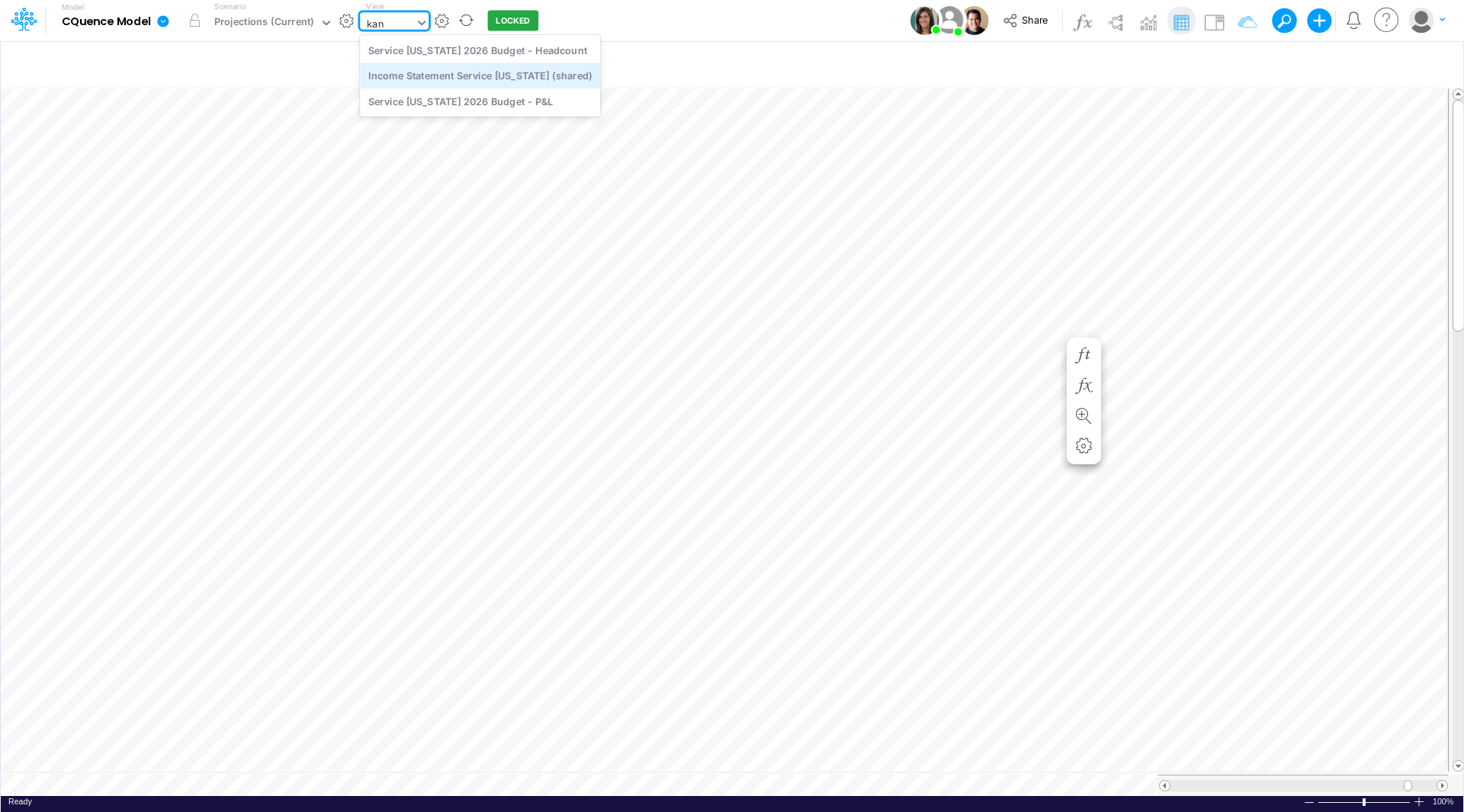
click at [464, 79] on div "Income Statement Service Kansas (shared)" at bounding box center [480, 76] width 240 height 25
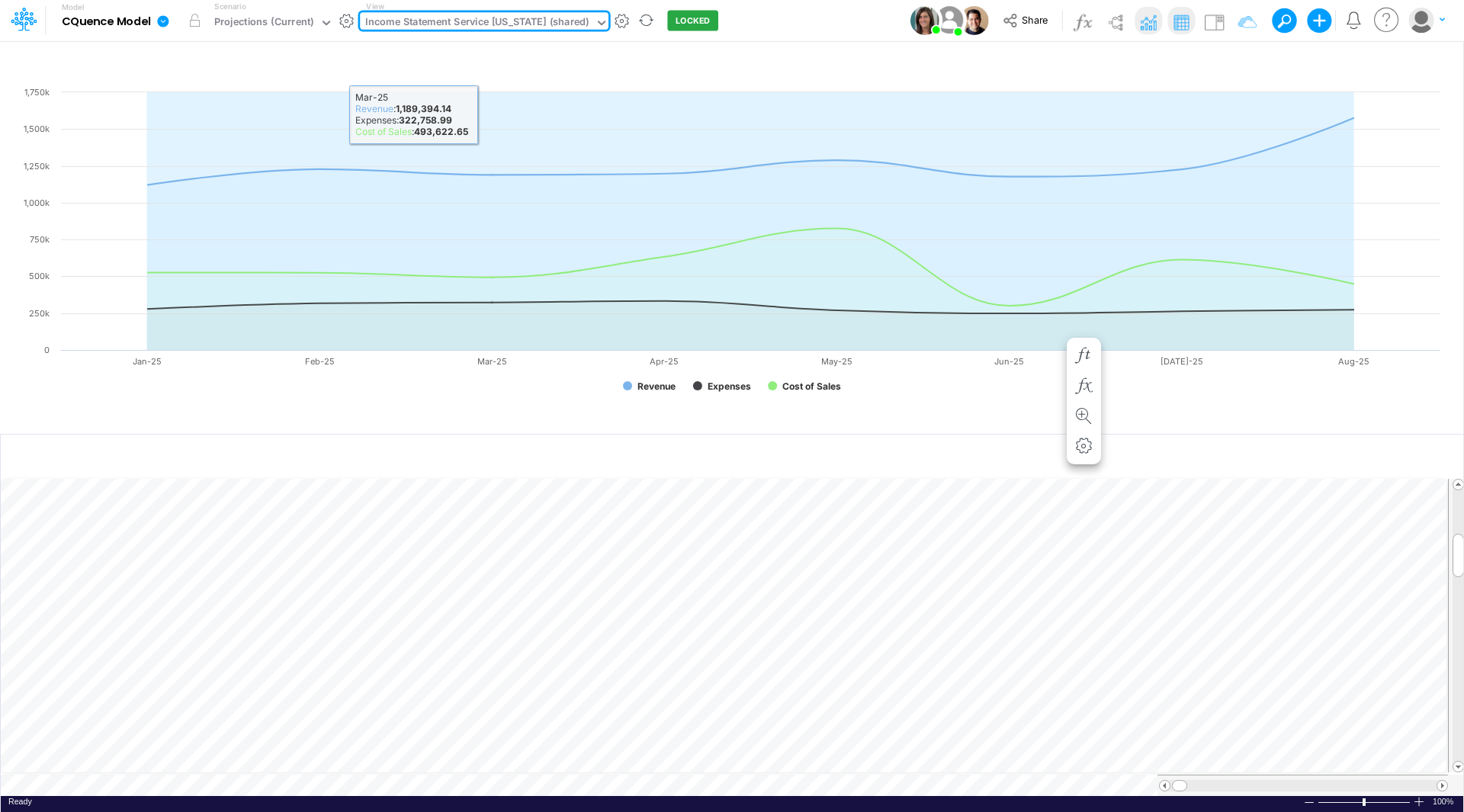
click at [518, 21] on div "Income Statement Service Kansas (shared)" at bounding box center [476, 23] width 223 height 17
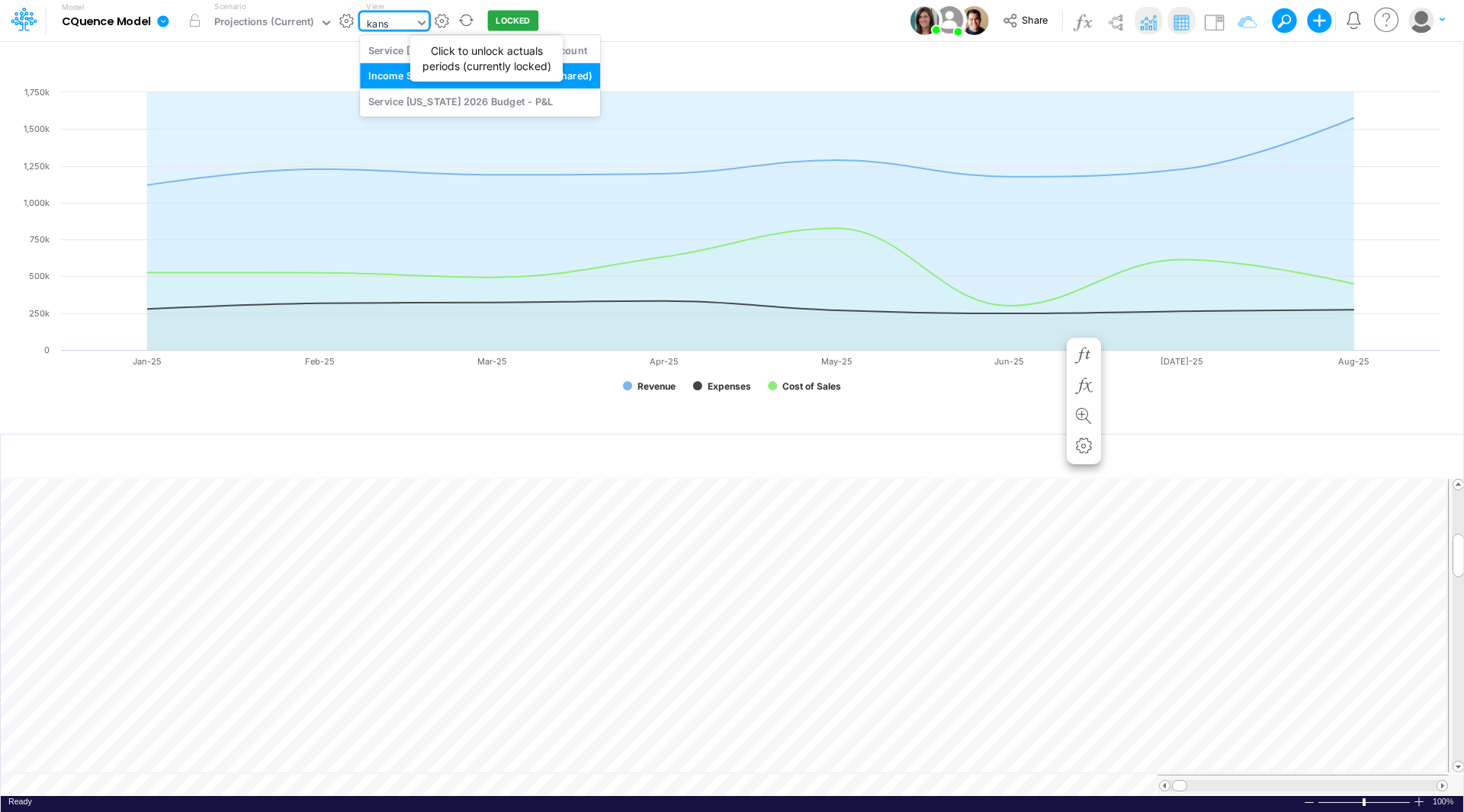
type input "kansa"
click at [507, 95] on div "Service Kansas 2026 Budget - P&L" at bounding box center [480, 101] width 240 height 25
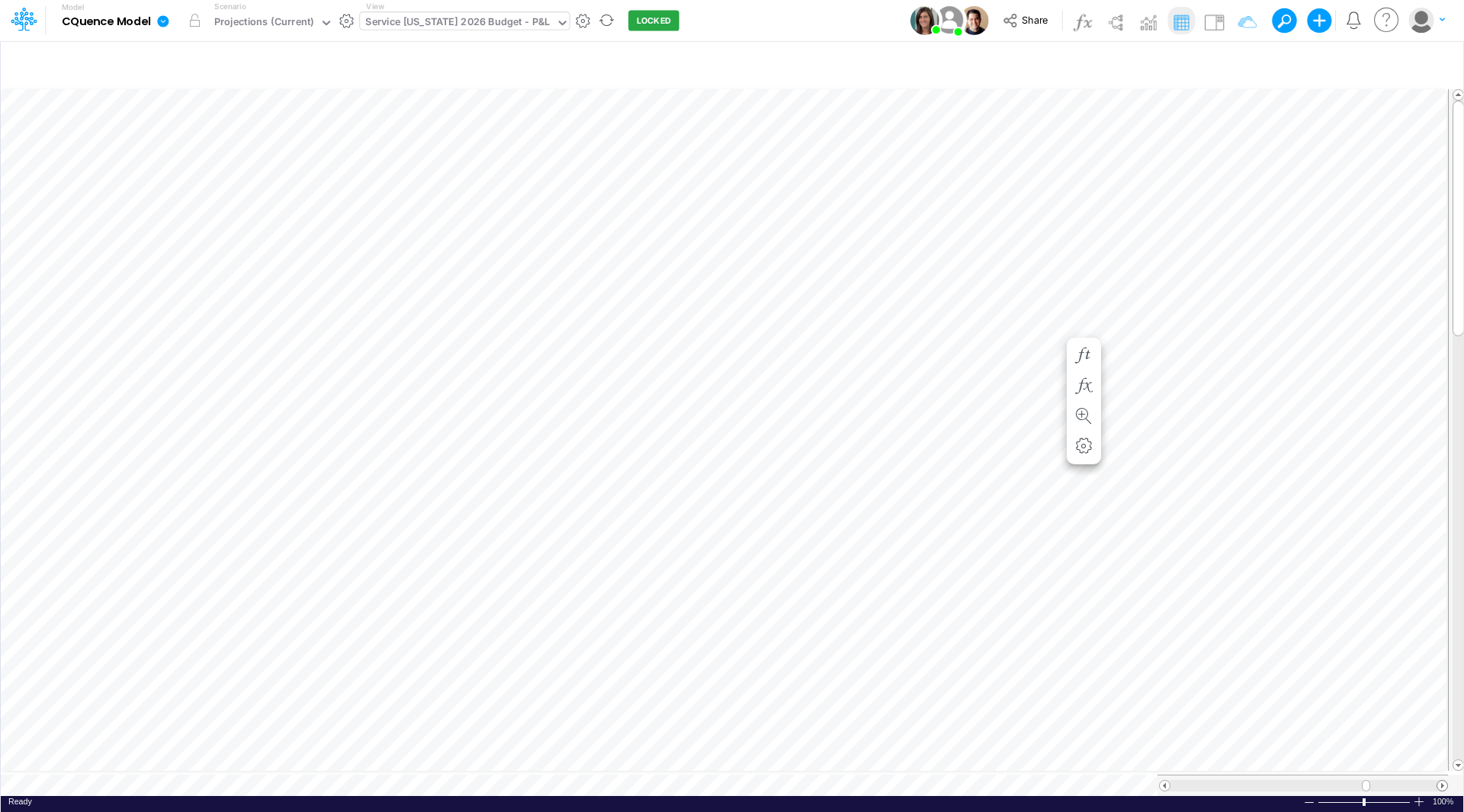
click at [1443, 781] on span at bounding box center [1442, 785] width 10 height 9
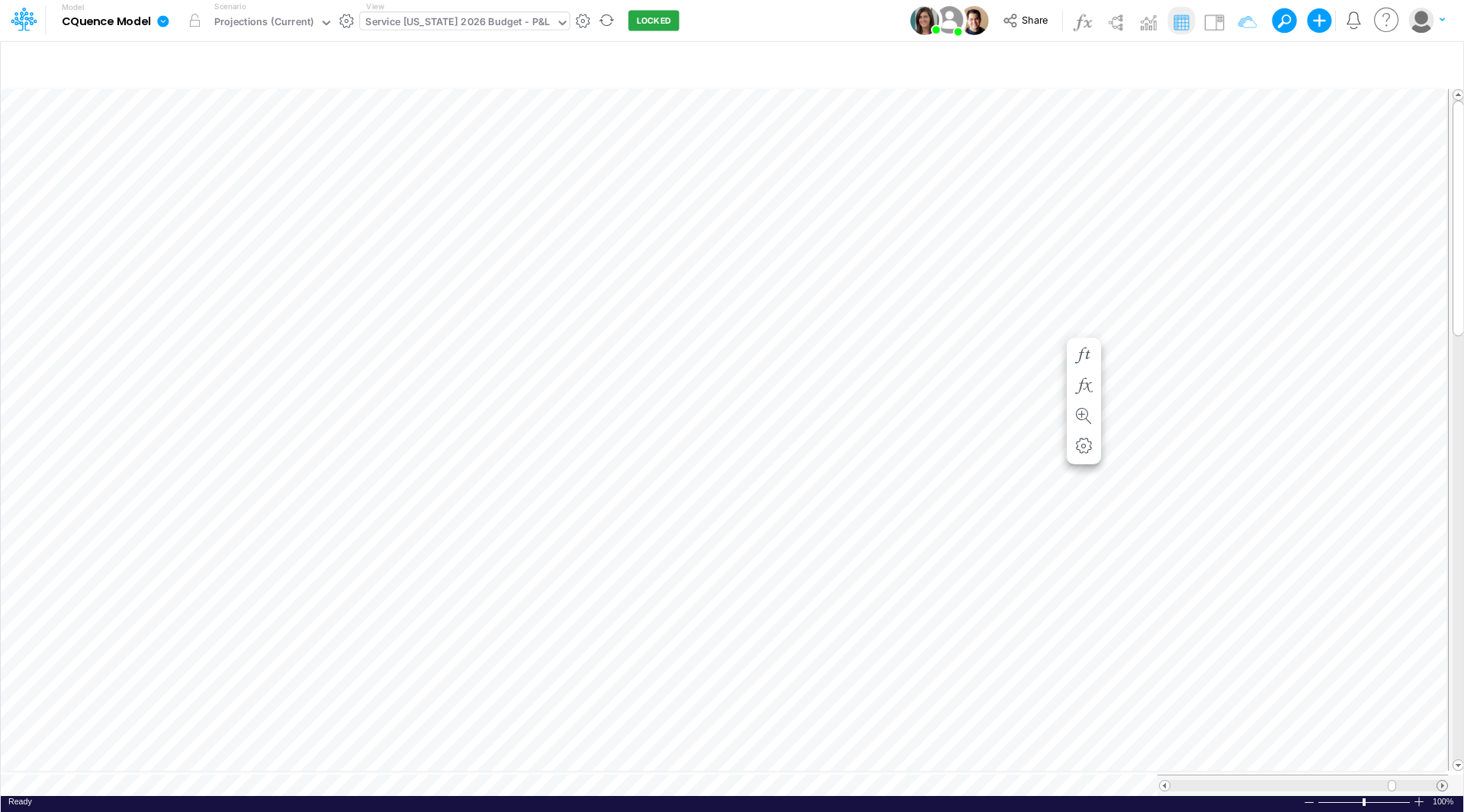
click at [1443, 781] on span at bounding box center [1442, 785] width 10 height 9
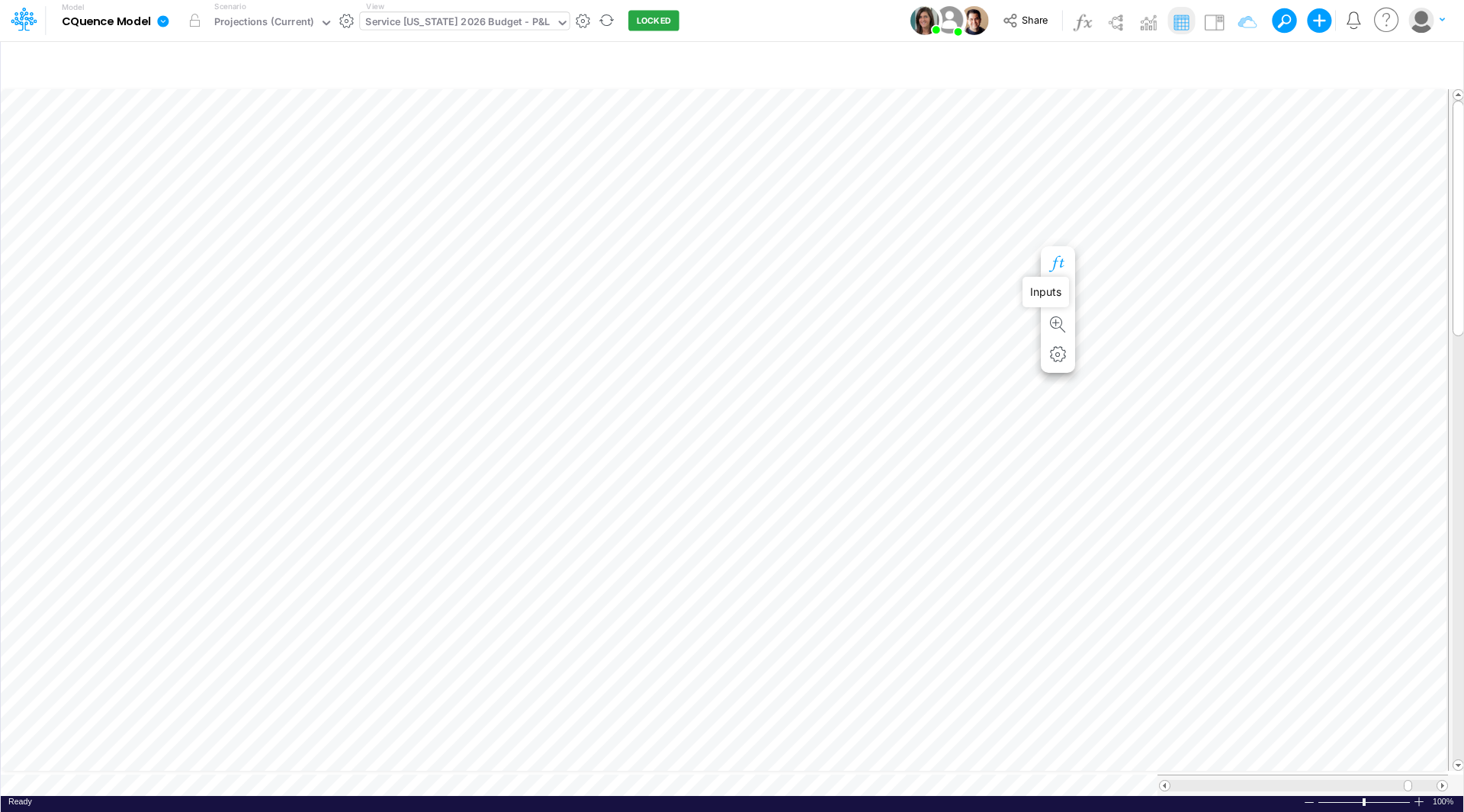
click at [1056, 259] on icon "button" at bounding box center [1057, 264] width 23 height 16
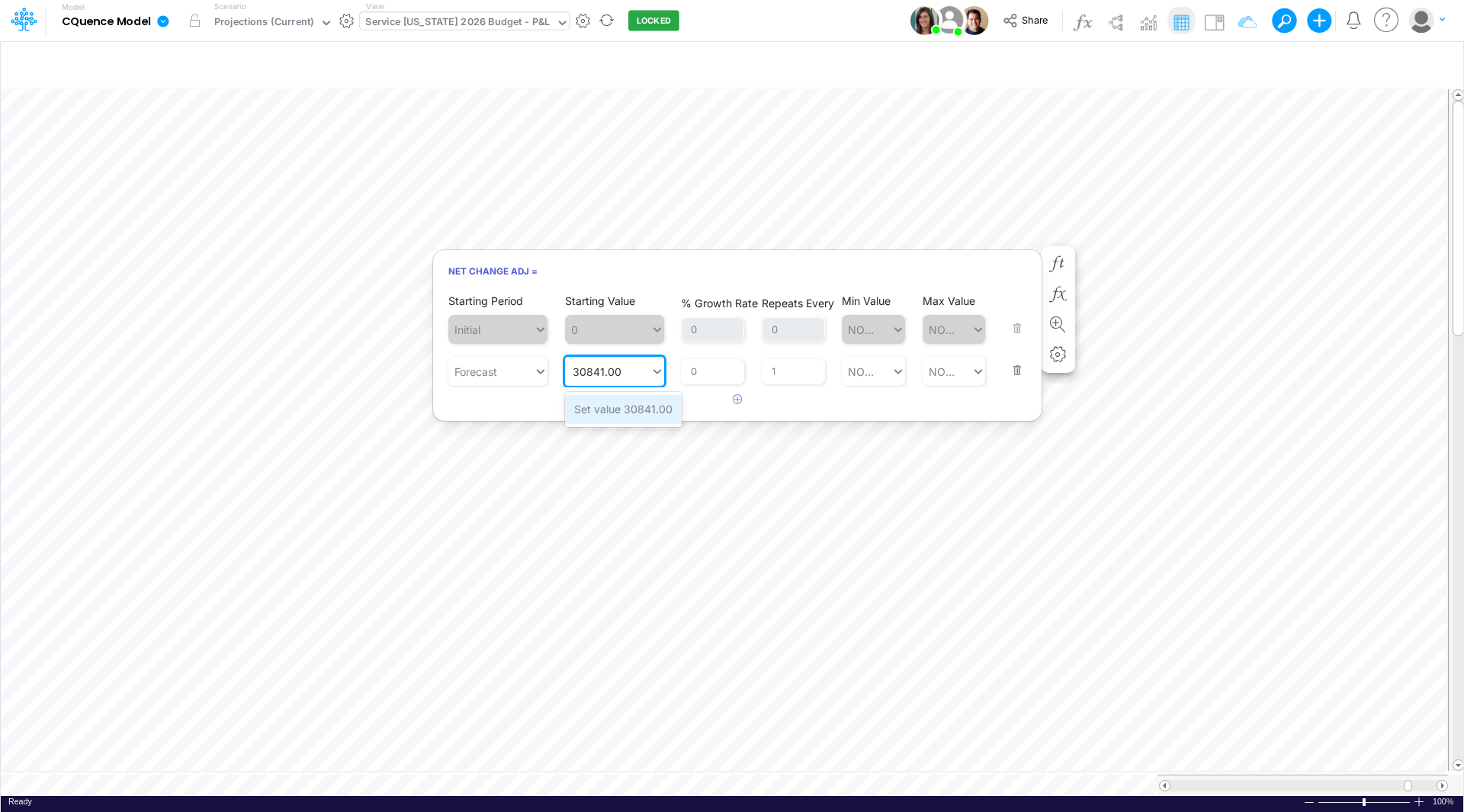
click at [631, 406] on div "Set value 30841.00" at bounding box center [623, 409] width 117 height 28
type input "30841.00"
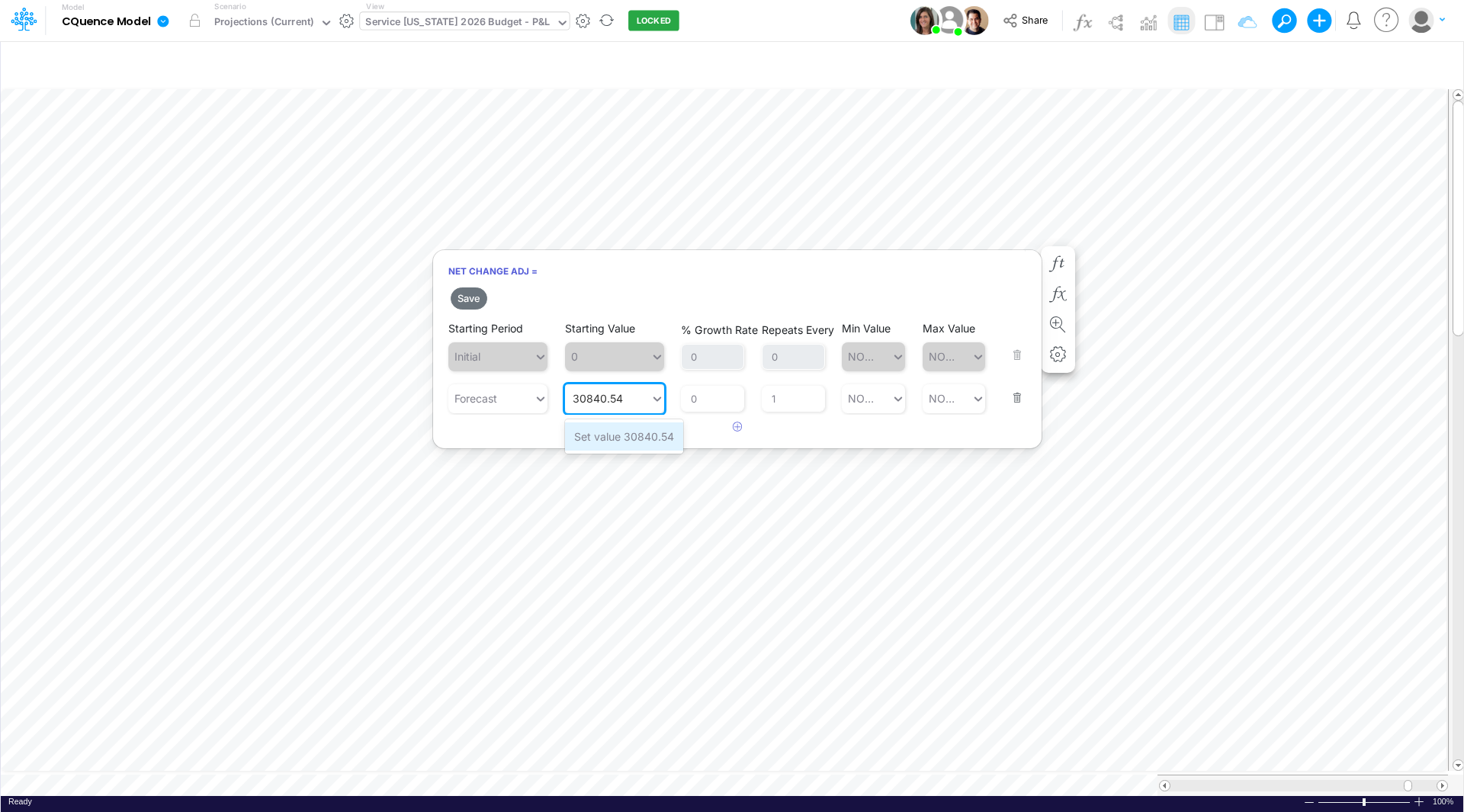
click at [624, 435] on div "Set value 30840.54" at bounding box center [624, 437] width 118 height 28
type input "30840.54"
click at [469, 294] on button "Save" at bounding box center [468, 298] width 37 height 22
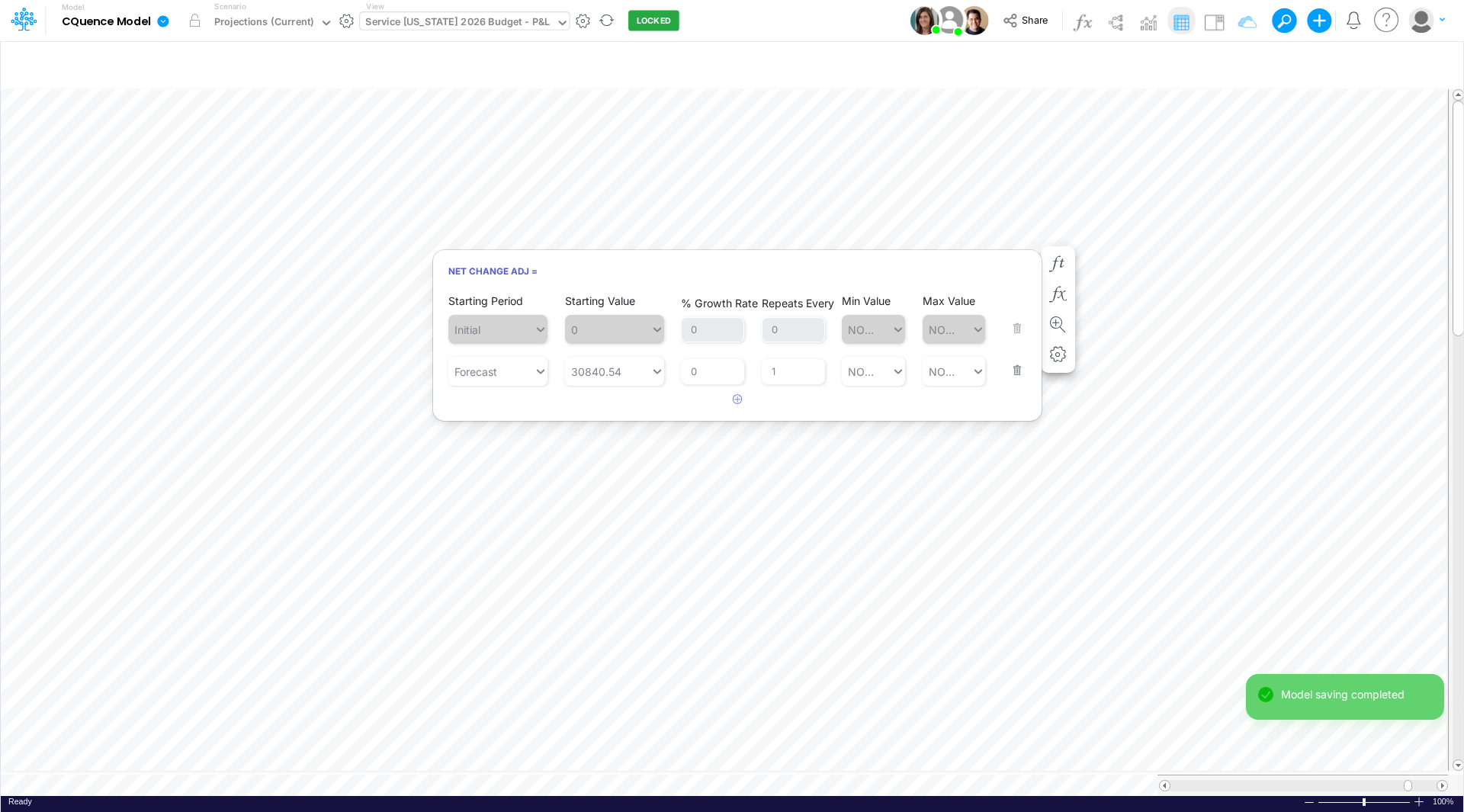
click at [1015, 251] on div "Net Change Adj = Starting Period Initial Starting Value 0 % Growth Rate 0 Repea…" at bounding box center [737, 334] width 610 height 172
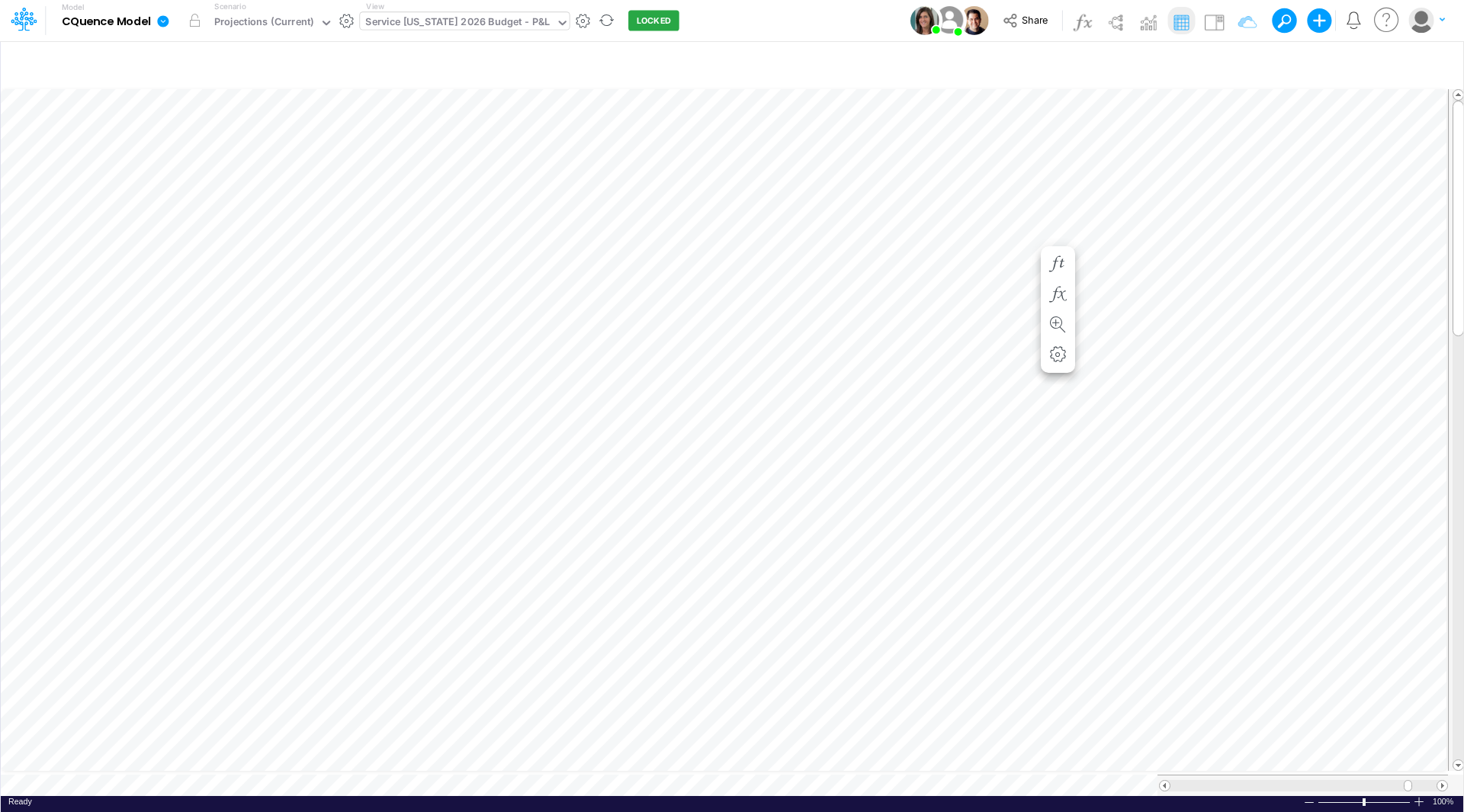
scroll to position [8, 1]
click at [411, 25] on div "Service Kansas 2026 Budget - P&L" at bounding box center [457, 23] width 184 height 17
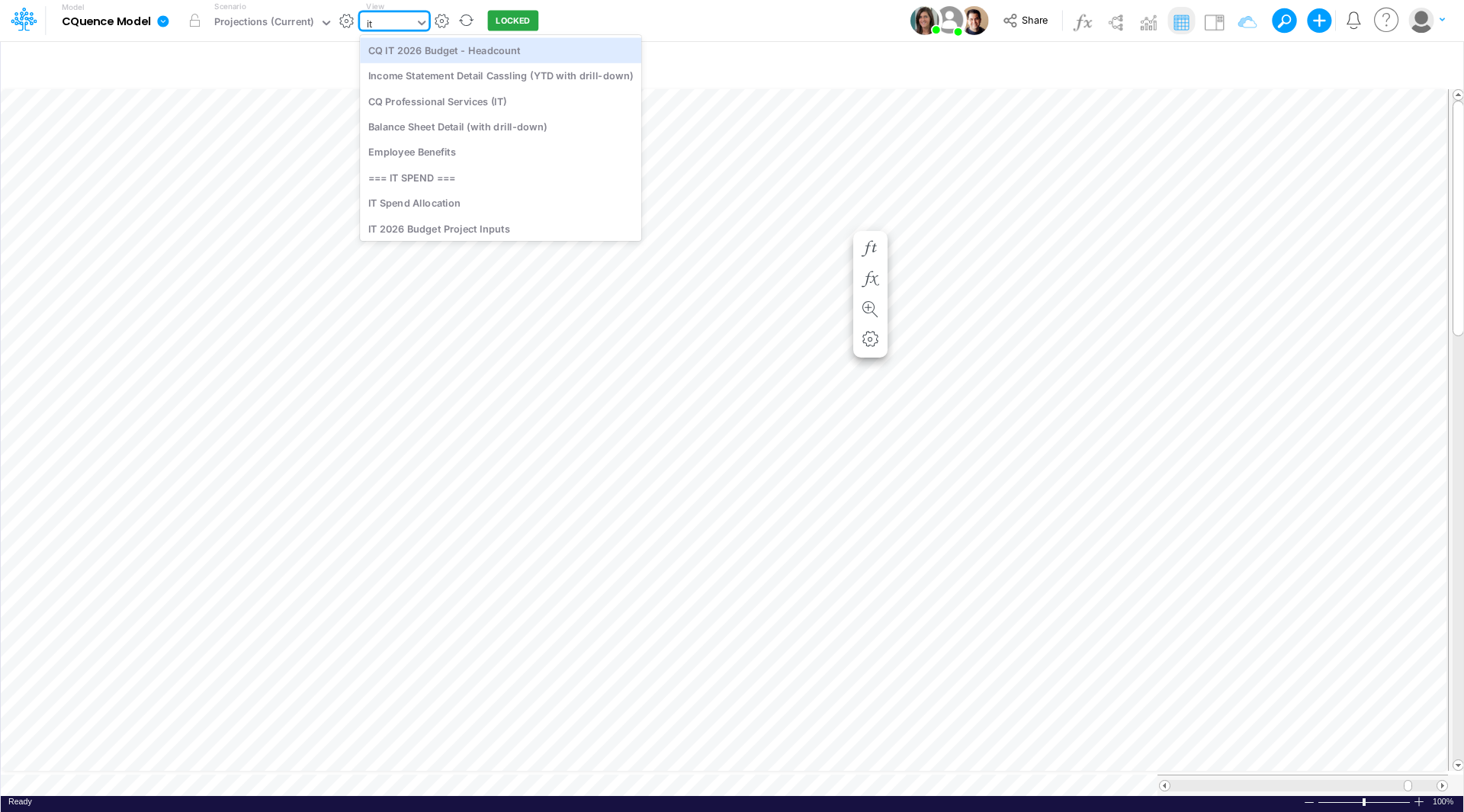
type input "i"
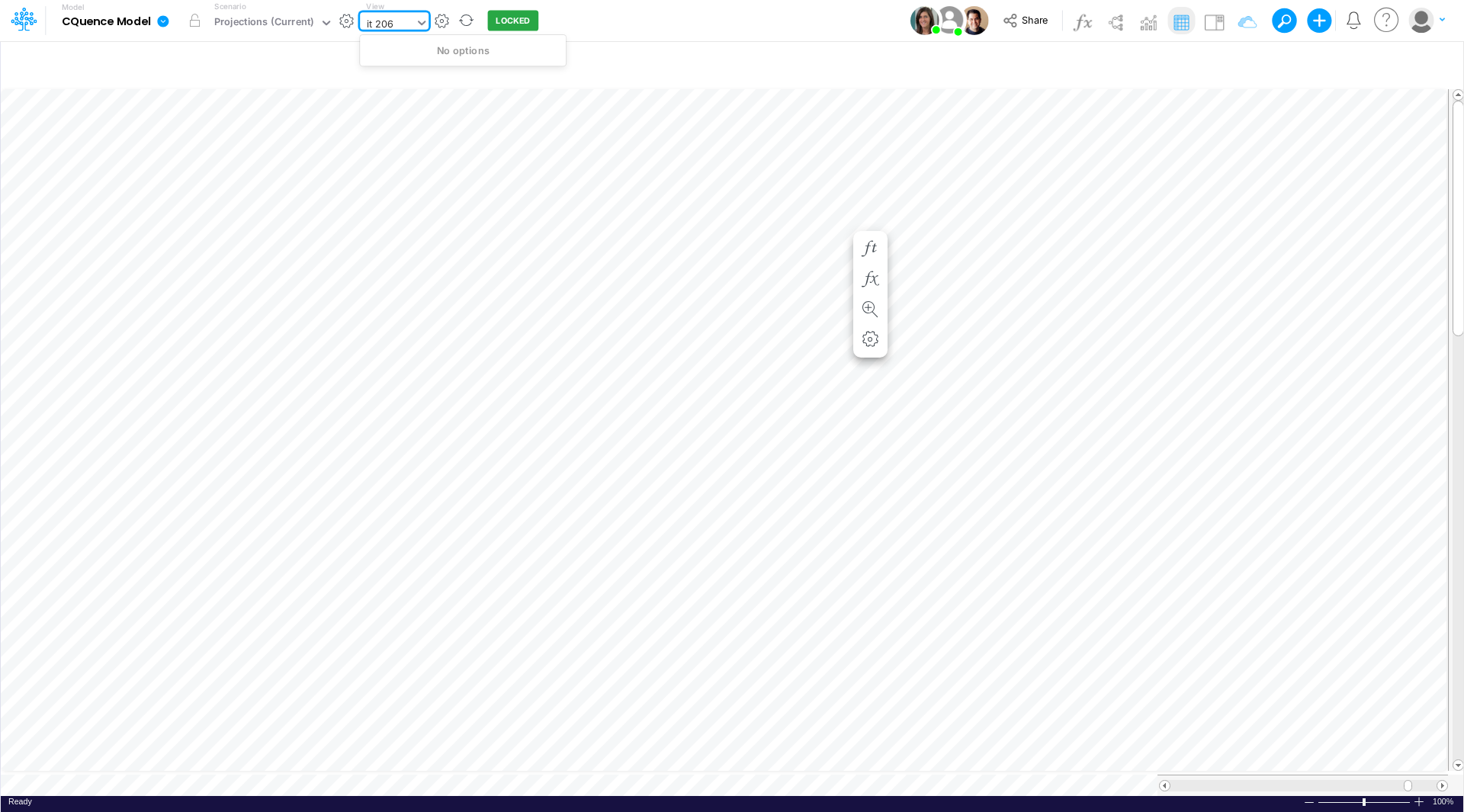
type input "it 20"
click at [414, 81] on div "IT 2026 Budget Project Inputs" at bounding box center [463, 76] width 206 height 25
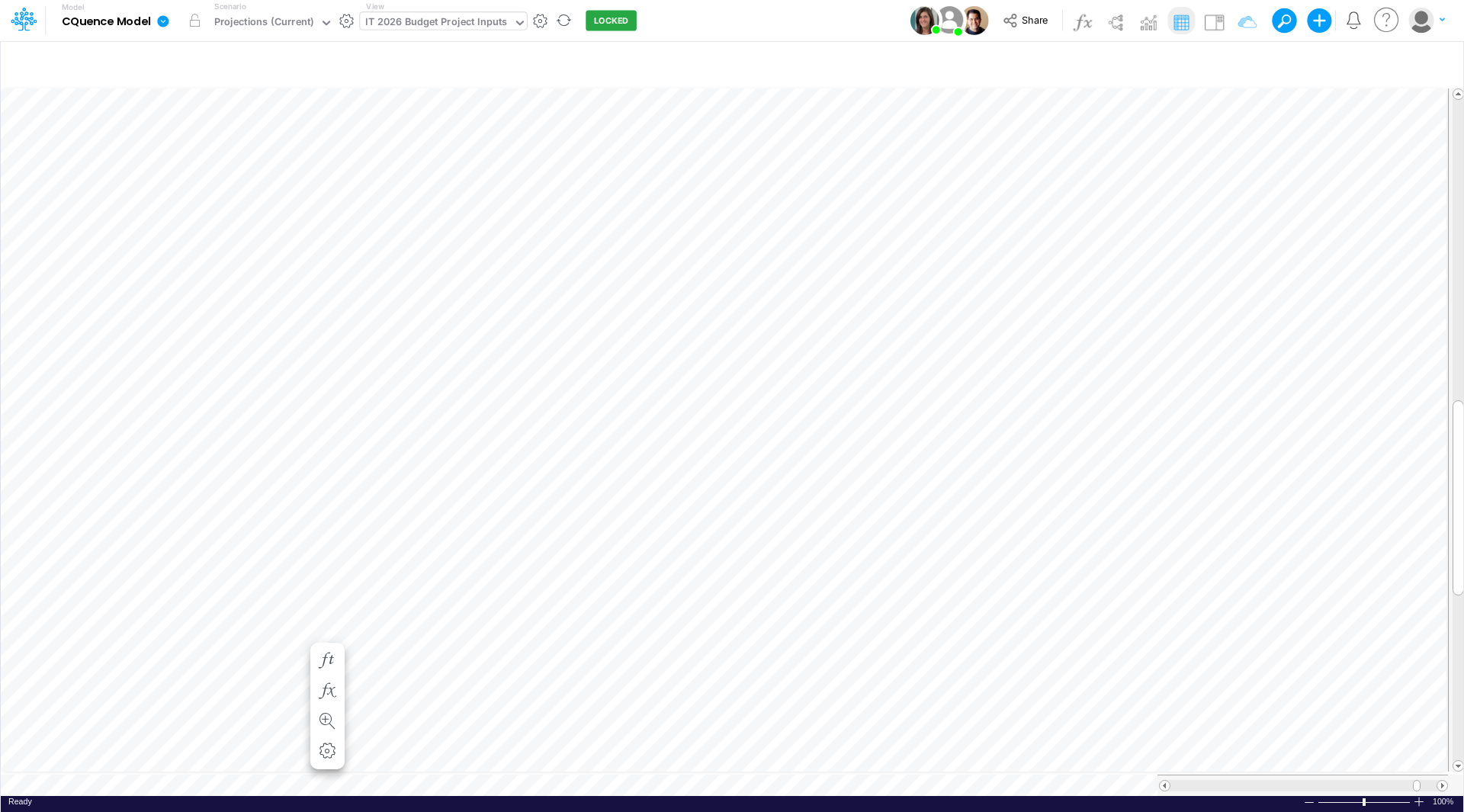
click at [298, 633] on div "Paste Cut Copy AutoFill 0 ALTA By Specific Users Cass HC all companies HC by us…" at bounding box center [732, 441] width 1462 height 710
